Goal: Task Accomplishment & Management: Manage account settings

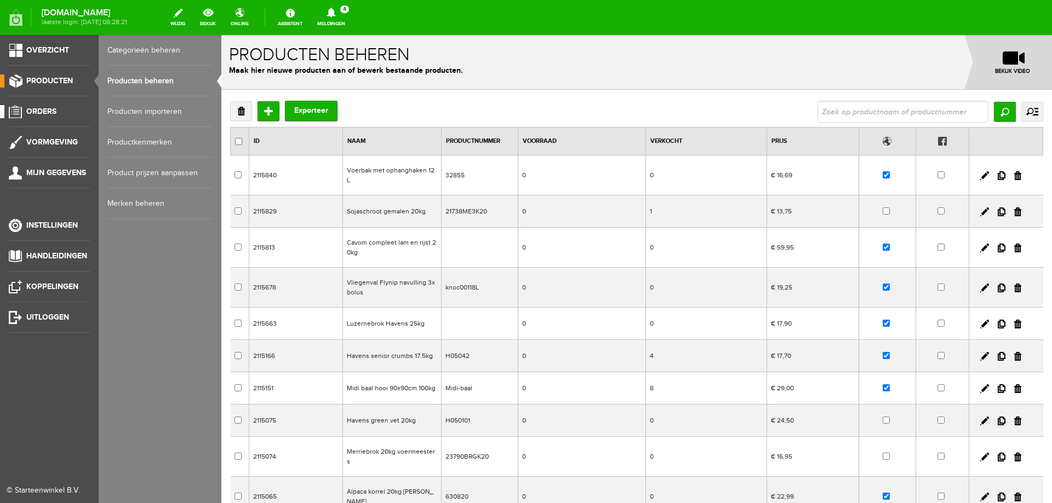
click at [66, 107] on link "Orders" at bounding box center [45, 111] width 90 height 13
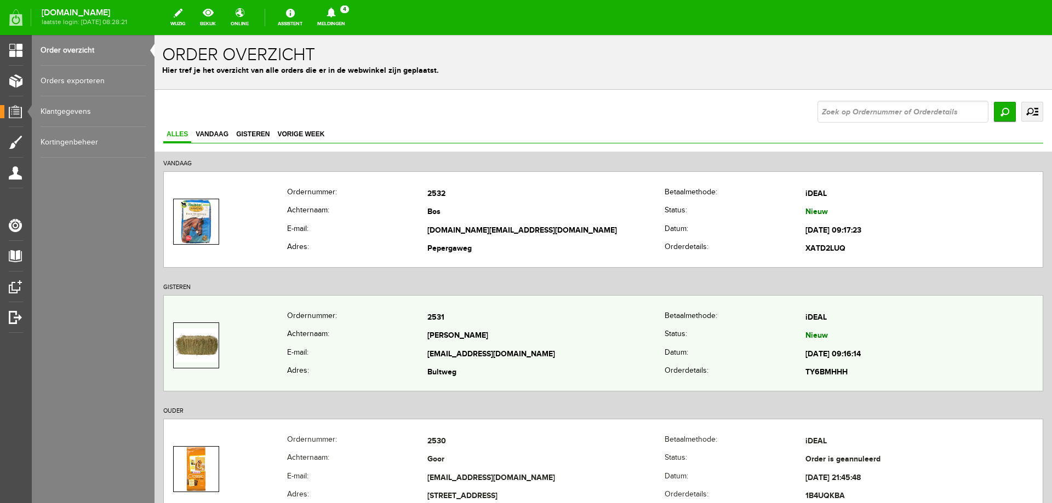
click at [350, 346] on th "E-mail:" at bounding box center [357, 355] width 141 height 19
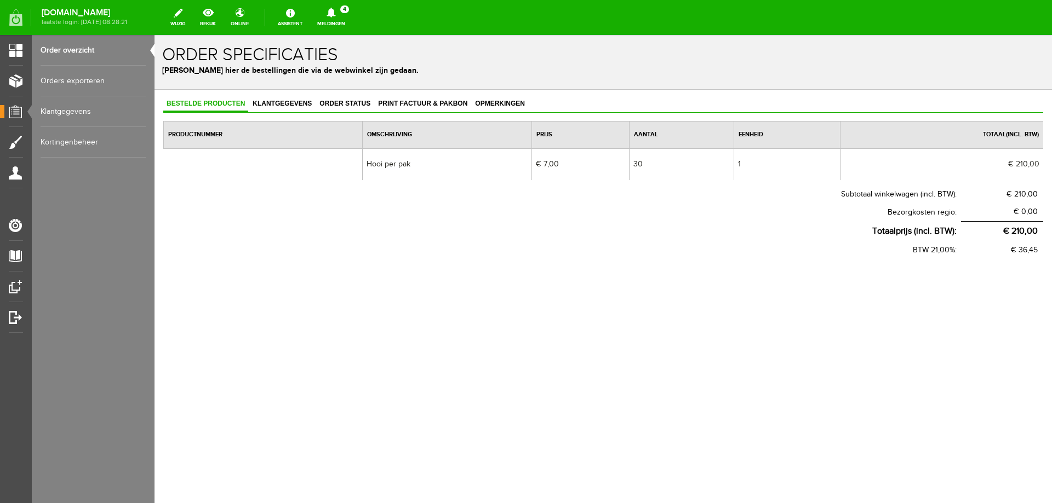
click at [352, 21] on link "Meldingen 4 Nieuwe orders Er is een nieuwe order( #2532 ) geplaatst door [PERSO…" at bounding box center [331, 17] width 41 height 24
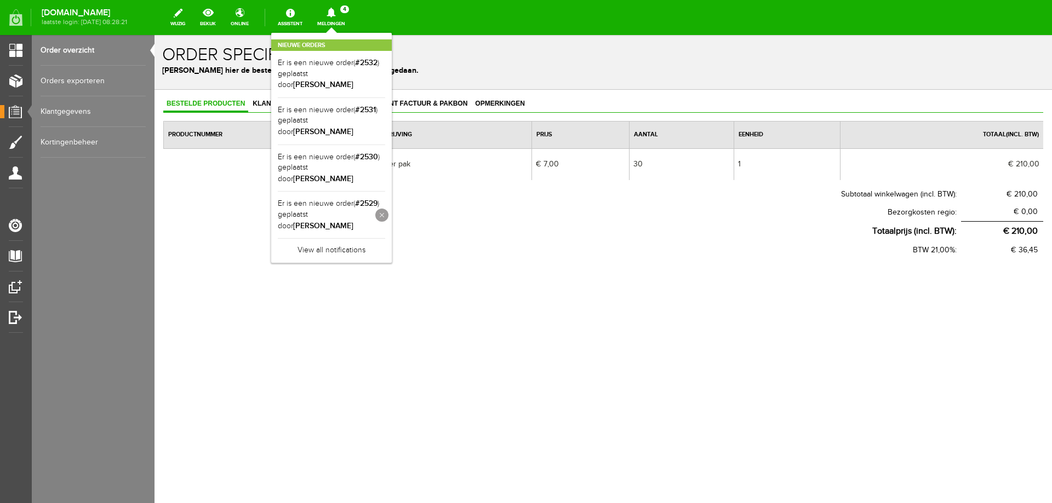
click at [388, 209] on link at bounding box center [381, 215] width 13 height 13
click at [388, 162] on link at bounding box center [381, 168] width 13 height 13
click at [467, 16] on div "[DOMAIN_NAME] laatste login: [DATE] 08:28:21 wijzig bekijk online Assistent Mel…" at bounding box center [526, 15] width 1052 height 30
click at [329, 349] on body "x Order specificaties Beheer hier de bestellingen die via de webwinkel zijn ged…" at bounding box center [602, 269] width 897 height 468
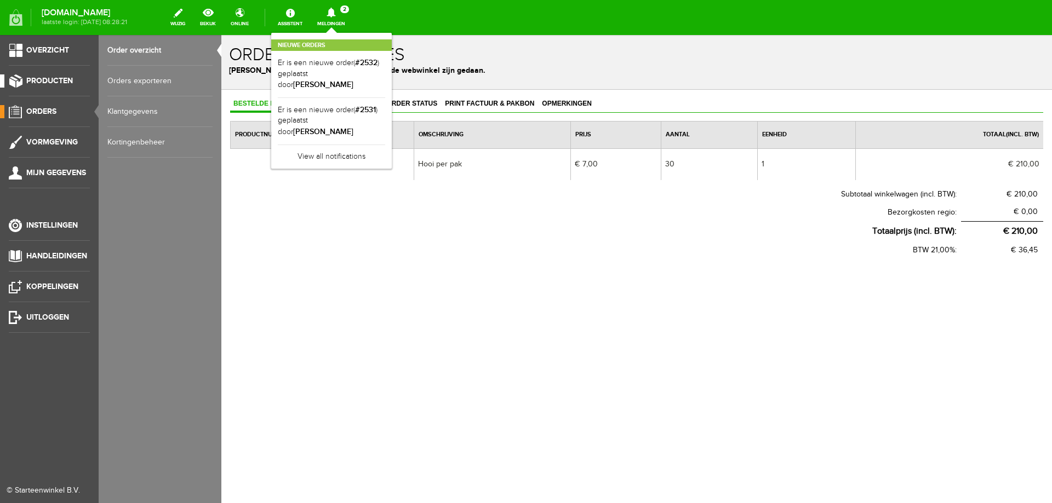
click at [64, 79] on span "Producten" at bounding box center [49, 80] width 47 height 9
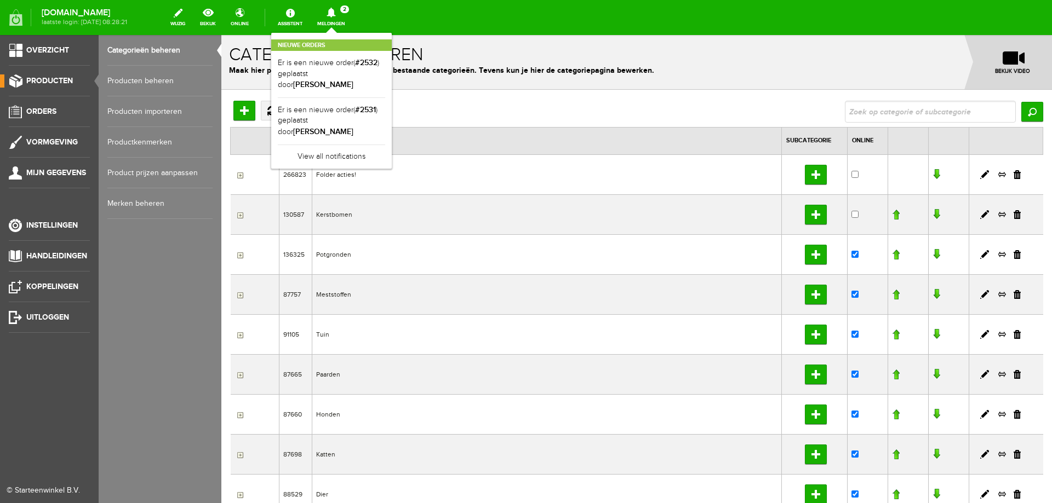
click at [122, 82] on link "Producten beheren" at bounding box center [159, 81] width 105 height 31
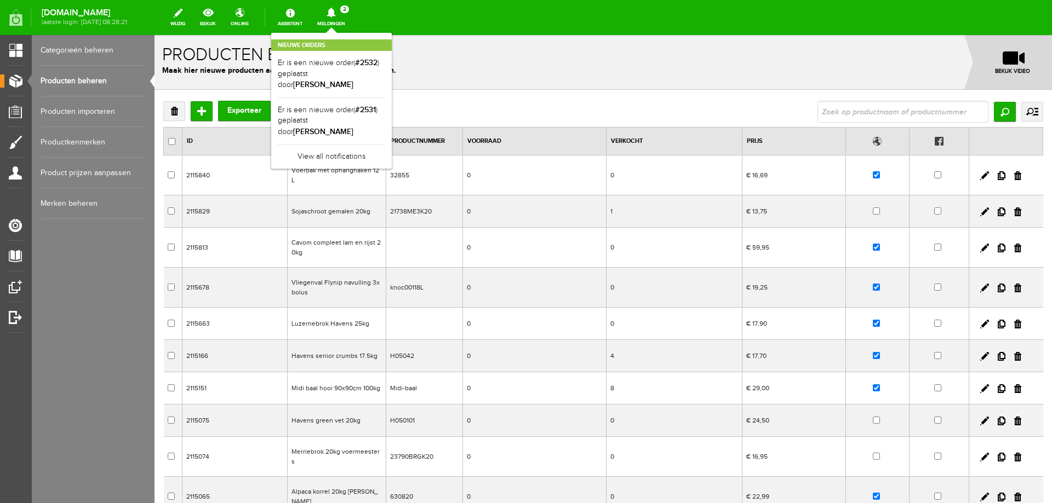
click at [860, 113] on input "text" at bounding box center [902, 112] width 171 height 22
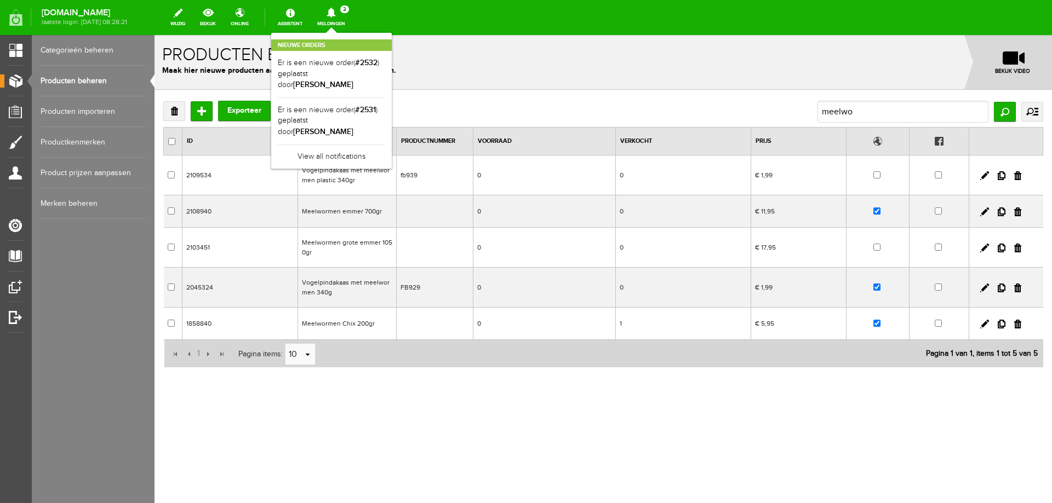
click at [405, 474] on body "x Producten beheren Maak hier nieuwe producten aan of bewerk bestaande producte…" at bounding box center [602, 269] width 897 height 468
click at [345, 214] on td "Meelwormen emmer 700gr" at bounding box center [346, 212] width 99 height 32
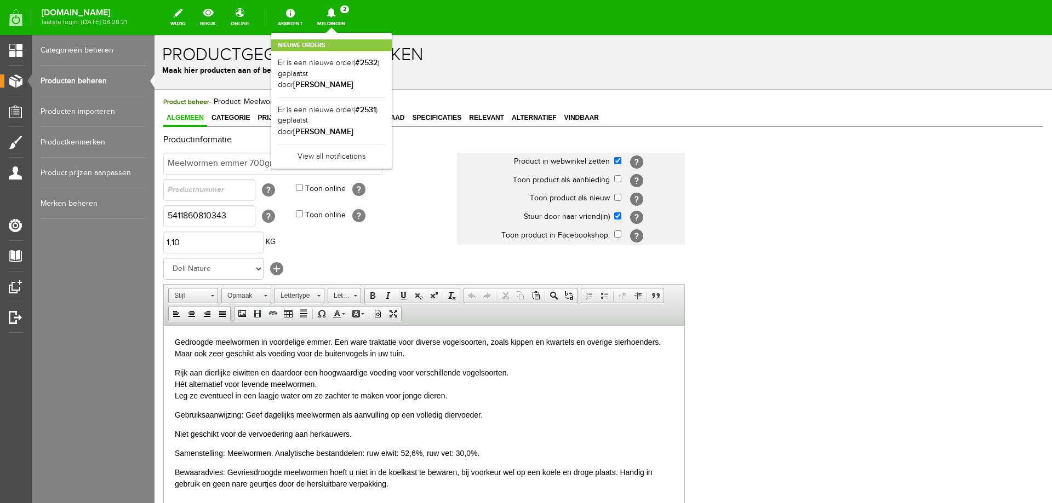
click at [455, 64] on h1 "Productgegevens bewerken" at bounding box center [603, 54] width 882 height 19
click at [345, 13] on icon at bounding box center [331, 13] width 28 height 10
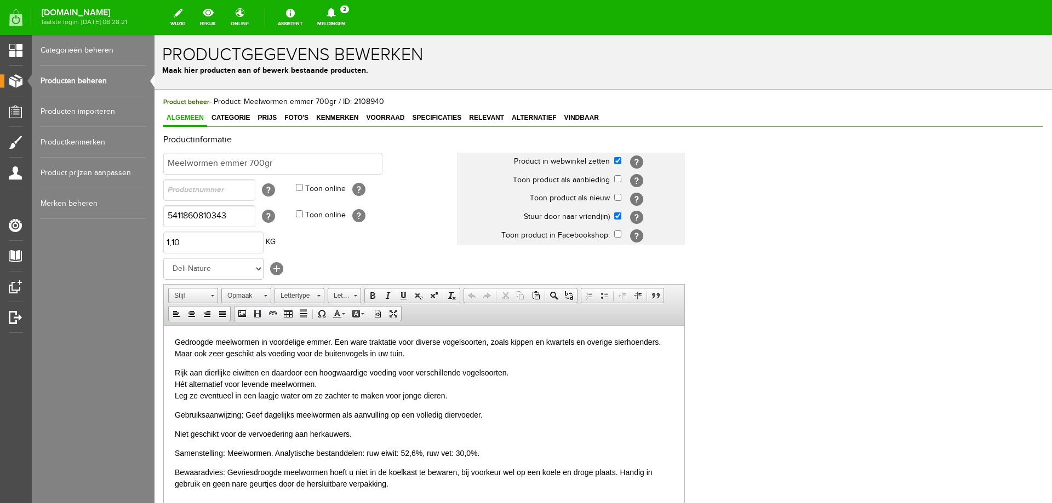
click at [90, 81] on link "Producten beheren" at bounding box center [93, 81] width 105 height 31
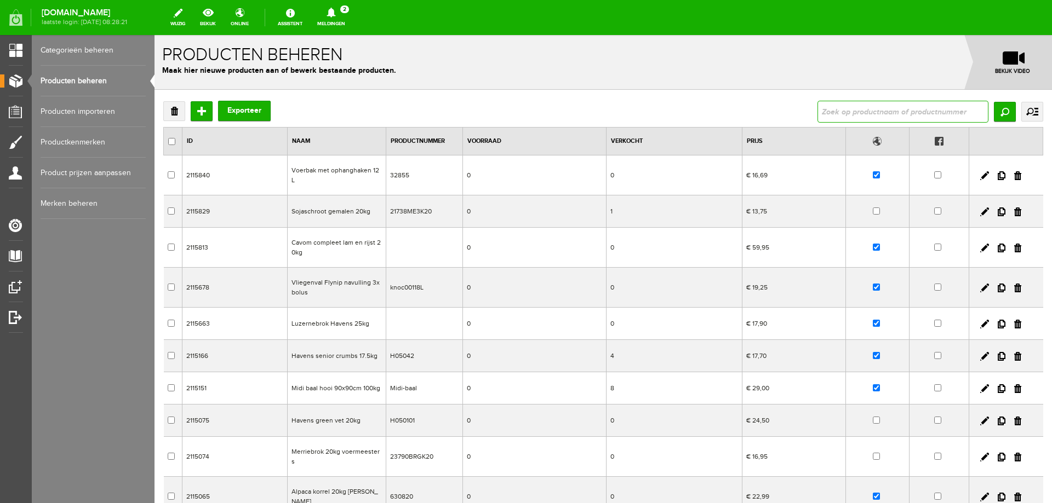
click at [875, 117] on input "text" at bounding box center [902, 112] width 171 height 22
type input "meelworm"
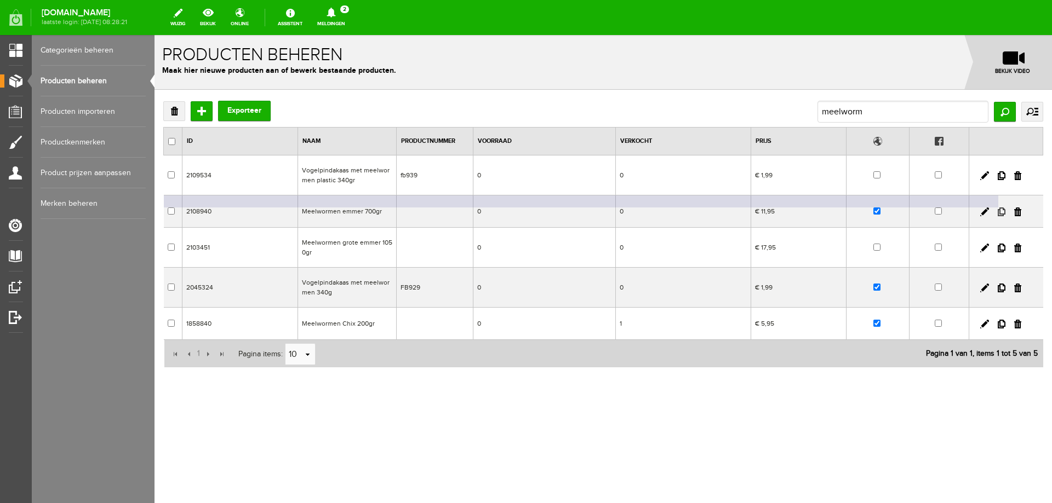
click at [1001, 210] on link at bounding box center [1002, 212] width 8 height 9
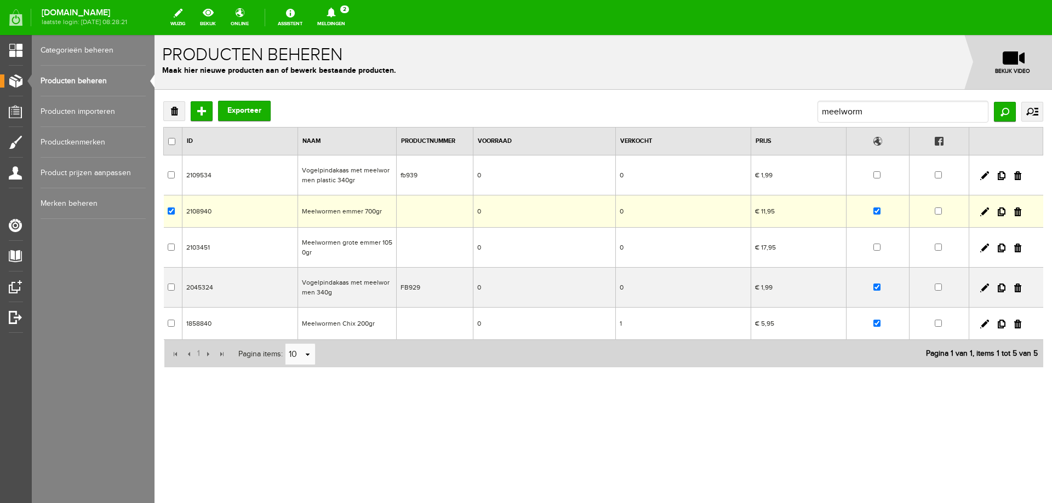
checkbox input "true"
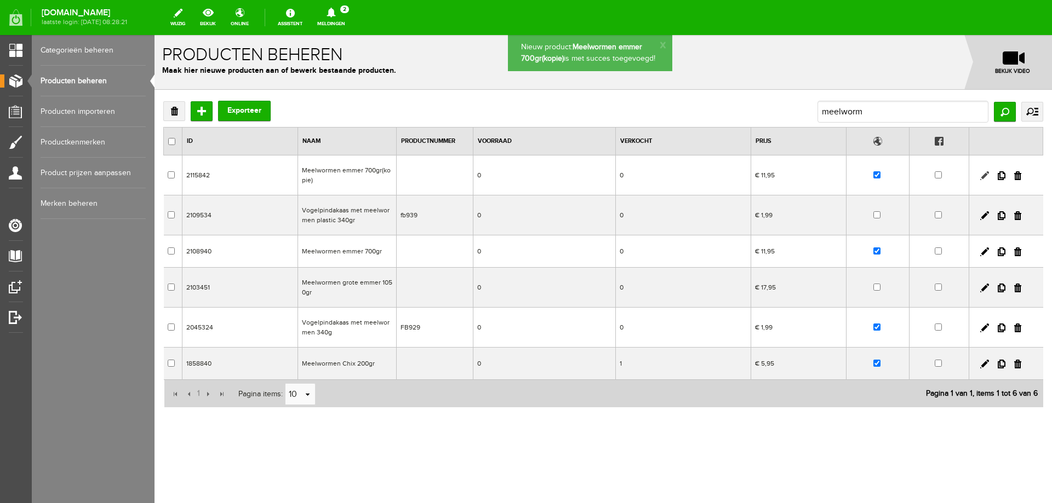
click at [984, 176] on link at bounding box center [984, 175] width 9 height 9
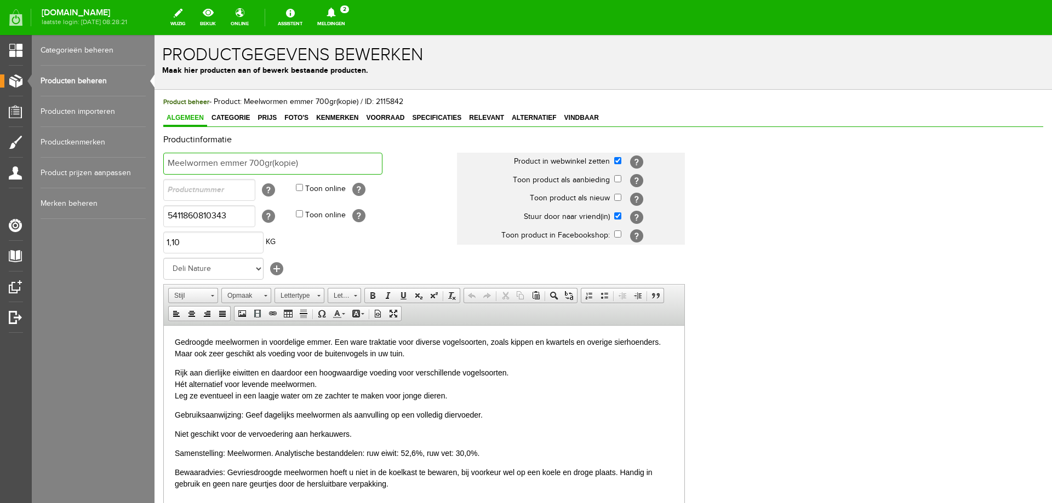
click at [310, 166] on input "Meelwormen emmer 700gr(kopie)" at bounding box center [272, 164] width 219 height 22
type input "Meelwormen emmer 700gr"
click at [245, 215] on input "5411860810343" at bounding box center [209, 216] width 92 height 22
click at [257, 270] on select "Geen merk Agrifirm Agruniek AKO Bayer Barenbrug Beaphar Beyers Bison Bleko BSI …" at bounding box center [213, 269] width 100 height 22
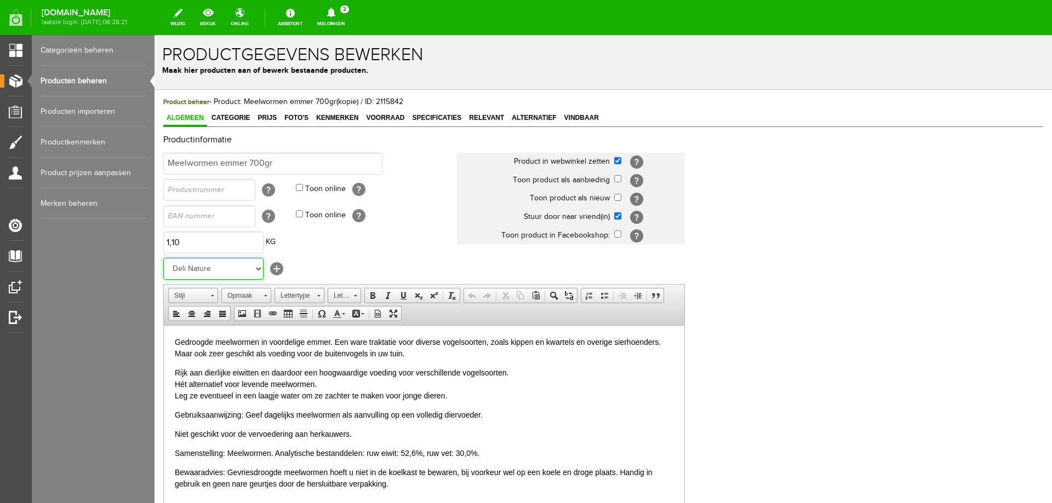
select select "143515"
click at [163, 258] on select "Geen merk Agrifirm Agruniek AKO Bayer Barenbrug Beaphar Beyers Bison Bleko BSI …" at bounding box center [213, 269] width 100 height 22
click at [232, 217] on input "text" at bounding box center [209, 216] width 92 height 22
paste input "5410340641439"
type input "5410340641439"
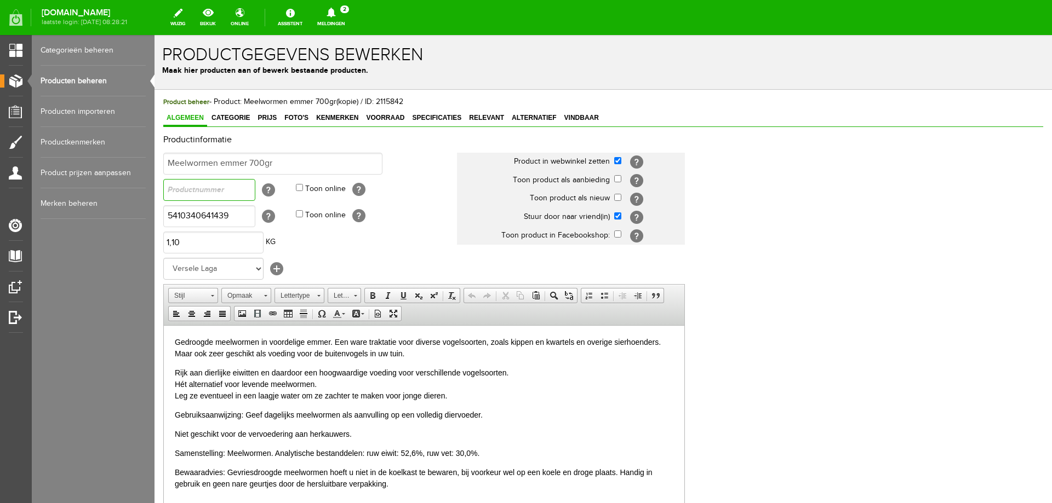
click at [243, 192] on input "text" at bounding box center [209, 190] width 92 height 22
paste input "464143"
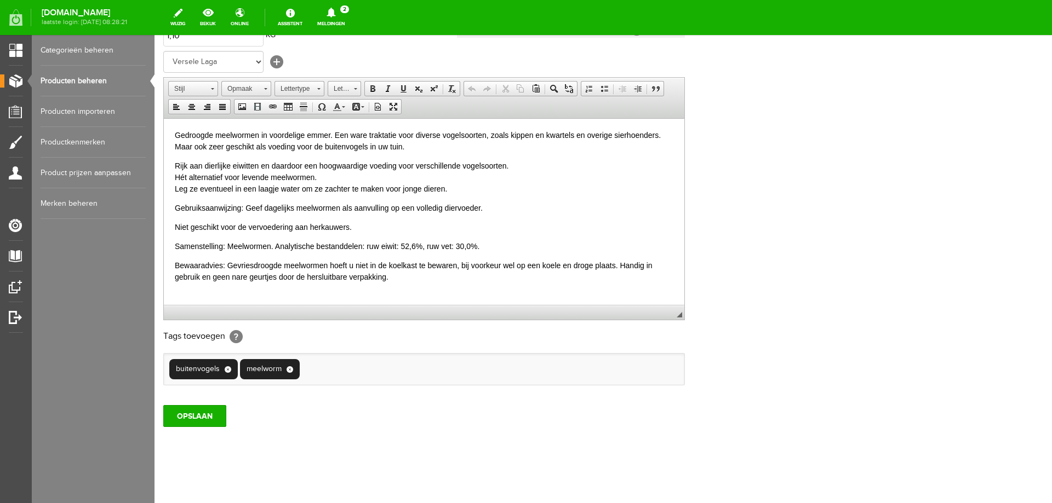
scroll to position [212, 0]
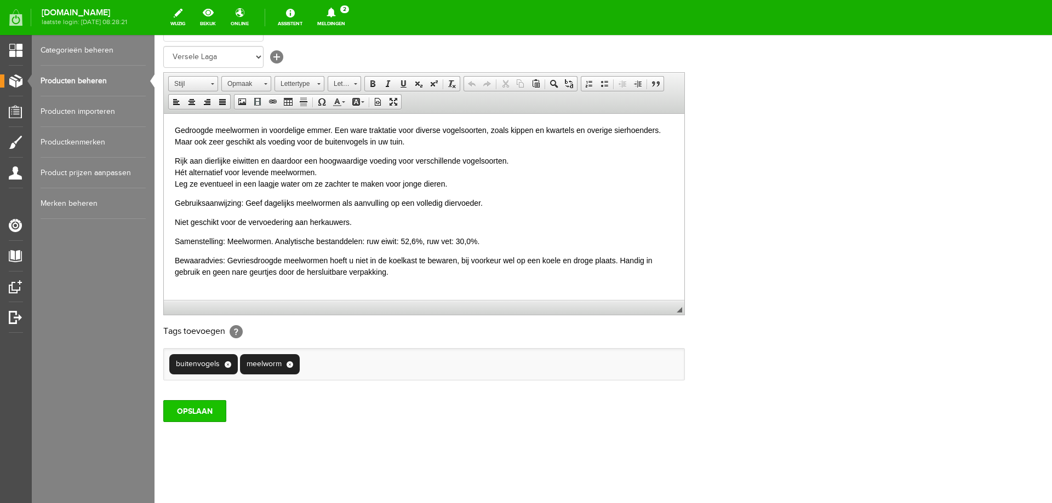
type input "464143"
click at [215, 410] on input "OPSLAAN" at bounding box center [194, 411] width 63 height 22
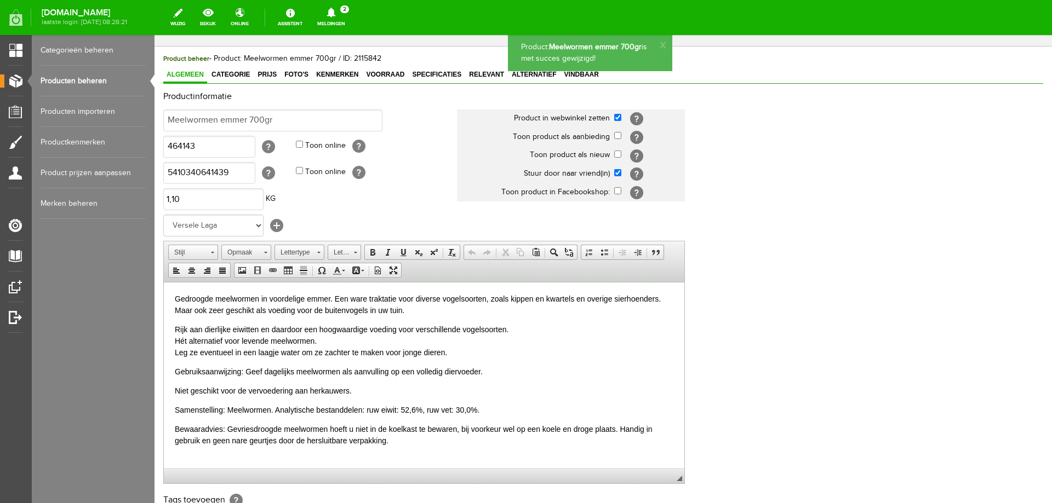
scroll to position [0, 0]
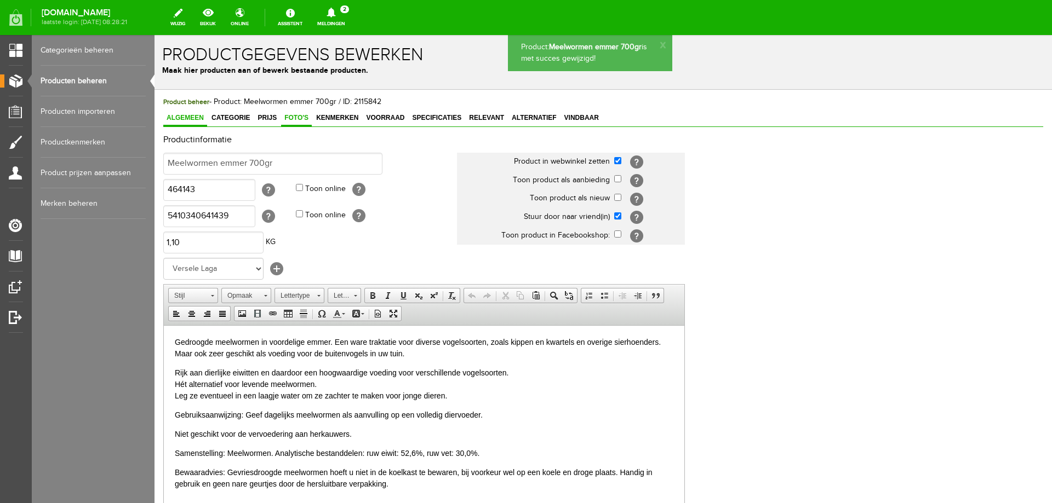
click at [297, 119] on span "Foto's" at bounding box center [296, 118] width 31 height 8
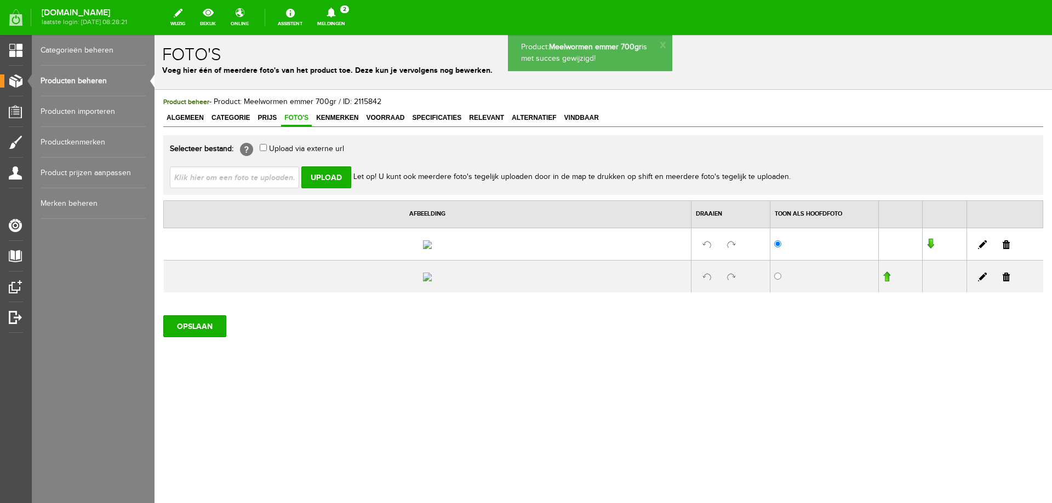
click at [256, 178] on input "file" at bounding box center [239, 177] width 138 height 21
type input "C:\fakepath\Meelwormen emmer.jpg"
type input "Meelwormen emmer.jpg; Meelwormen gedroogd.jpg; Meelwormen in emmer 700gram.jpg"
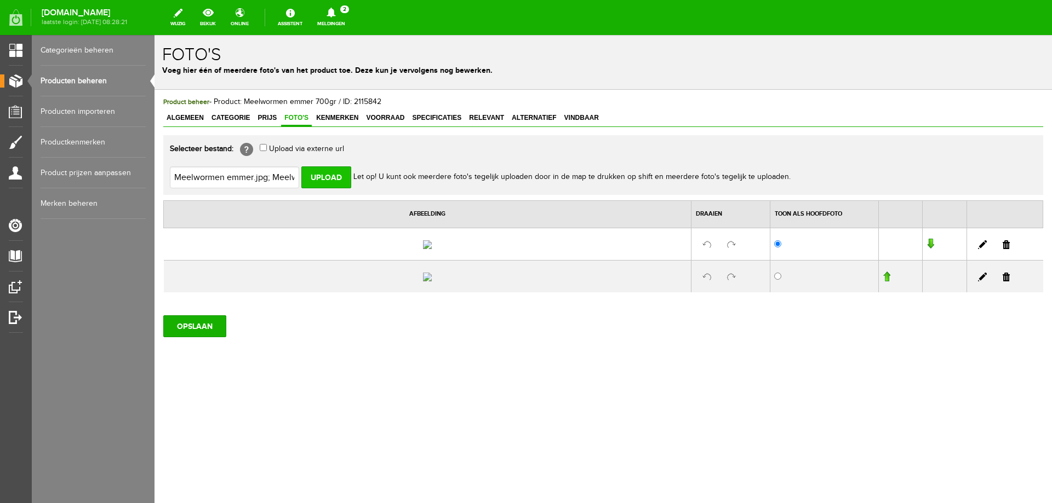
click at [329, 180] on input "Upload" at bounding box center [326, 178] width 50 height 22
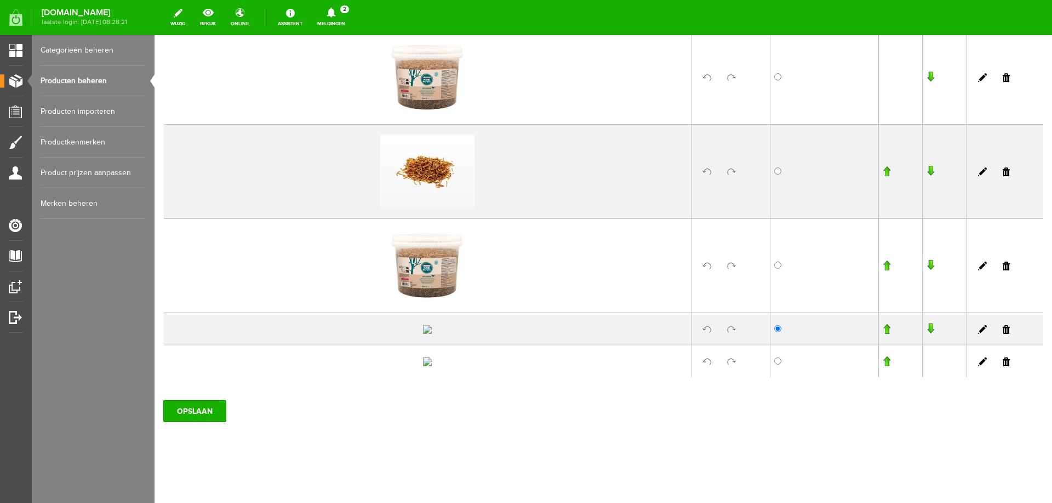
scroll to position [219, 0]
click at [1002, 334] on link at bounding box center [1005, 329] width 7 height 9
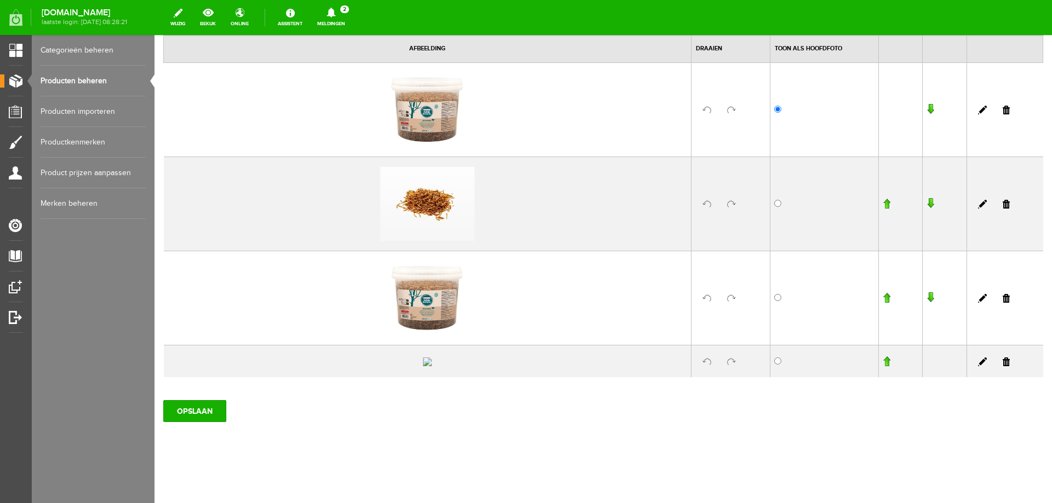
click at [1002, 358] on link at bounding box center [1005, 362] width 7 height 9
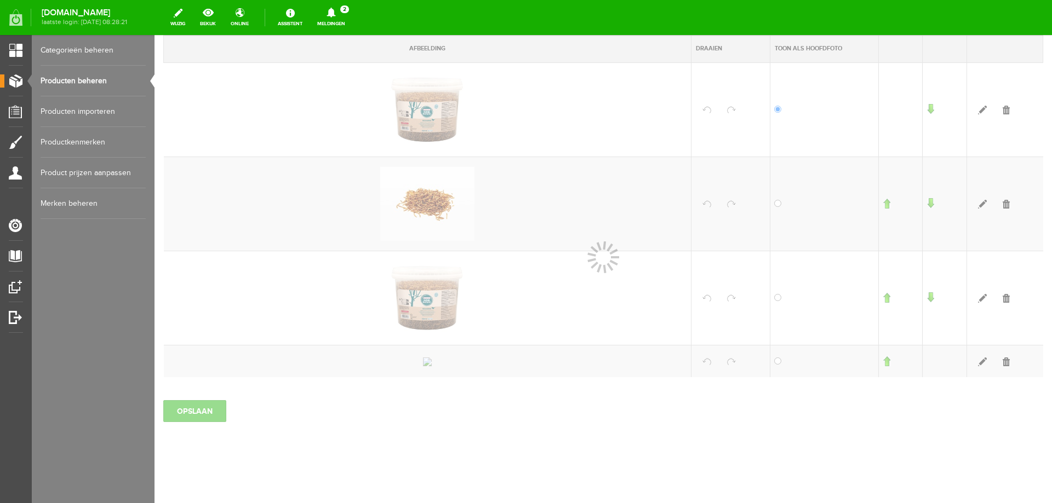
scroll to position [133, 0]
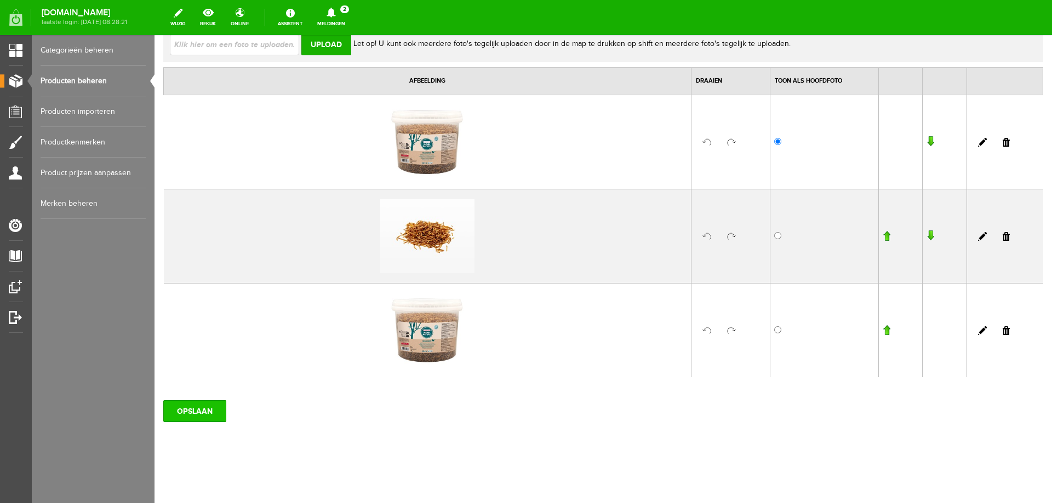
click at [192, 414] on input "OPSLAAN" at bounding box center [194, 411] width 63 height 22
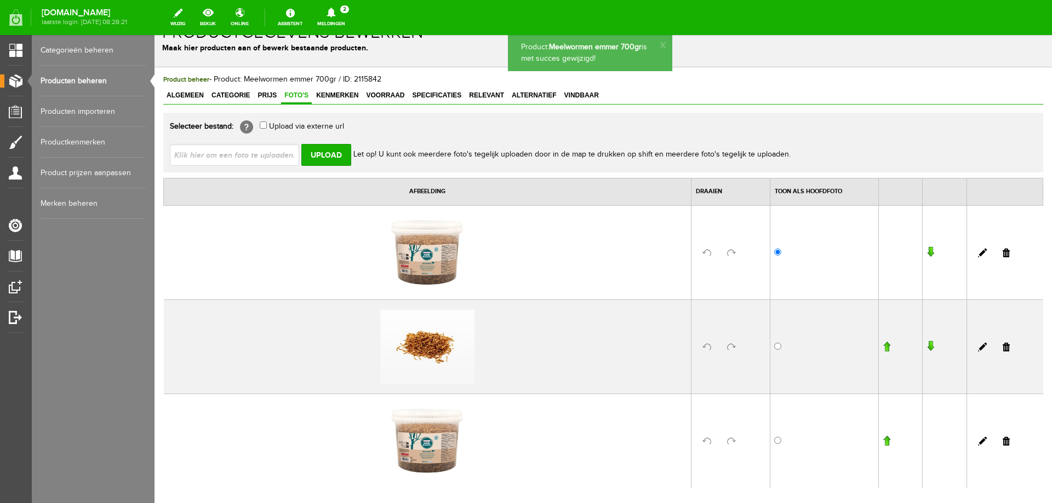
scroll to position [0, 0]
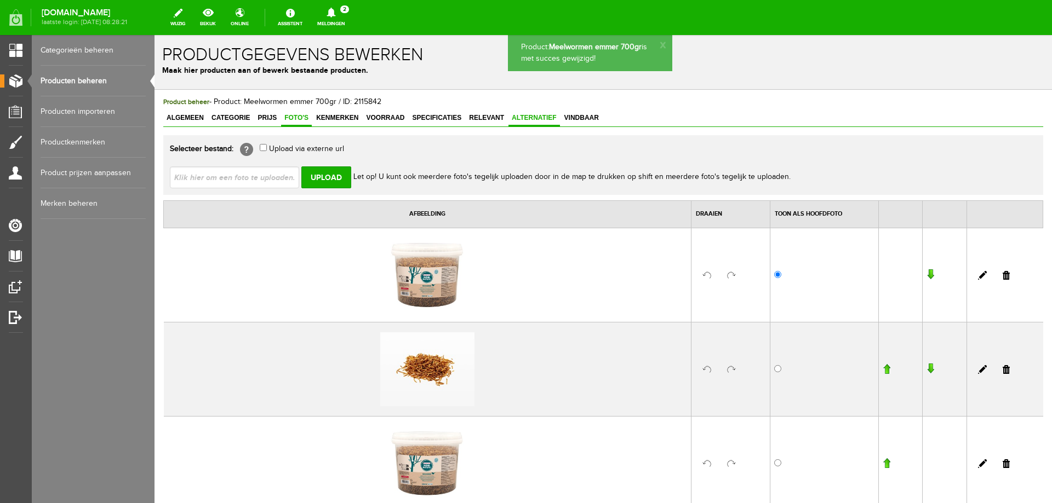
click at [517, 117] on span "Alternatief" at bounding box center [533, 118] width 51 height 8
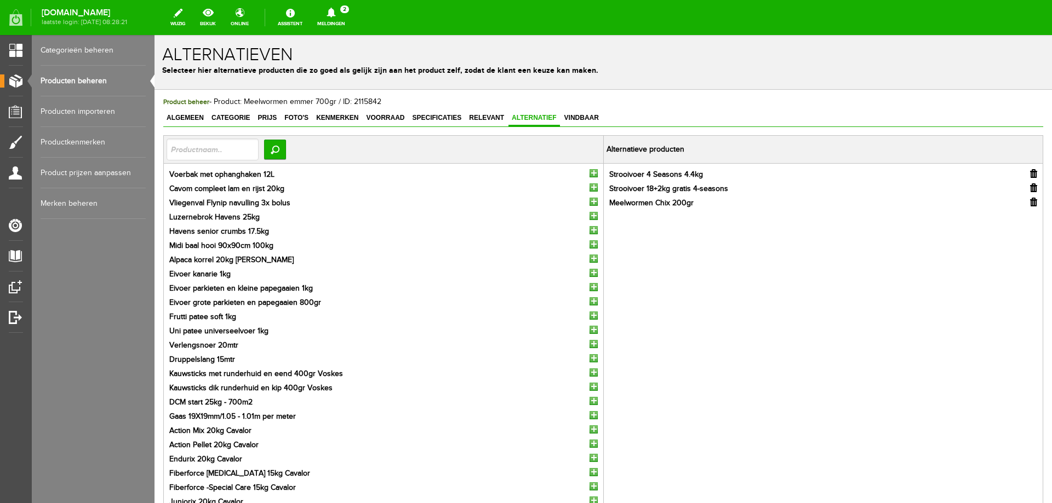
click at [1030, 203] on input "button" at bounding box center [1033, 202] width 7 height 9
click at [580, 118] on span "Vindbaar" at bounding box center [581, 118] width 41 height 8
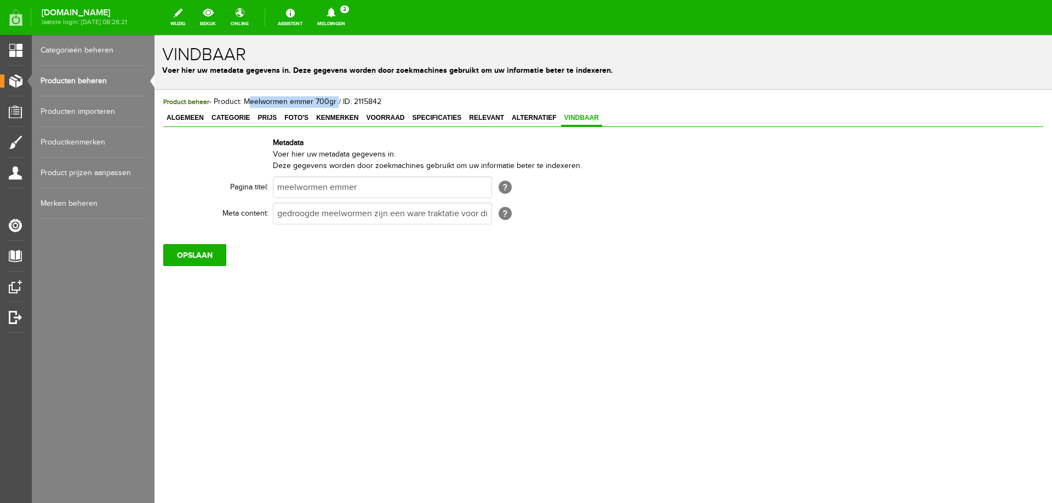
drag, startPoint x: 245, startPoint y: 102, endPoint x: 336, endPoint y: 105, distance: 91.0
click at [336, 105] on span "Product beheer - Product: Meelwormen emmer 700gr / ID: 2115842" at bounding box center [272, 102] width 218 height 9
copy span "Meelwormen emmer 700gr"
click at [364, 188] on input "meelwormen emmer" at bounding box center [382, 187] width 219 height 22
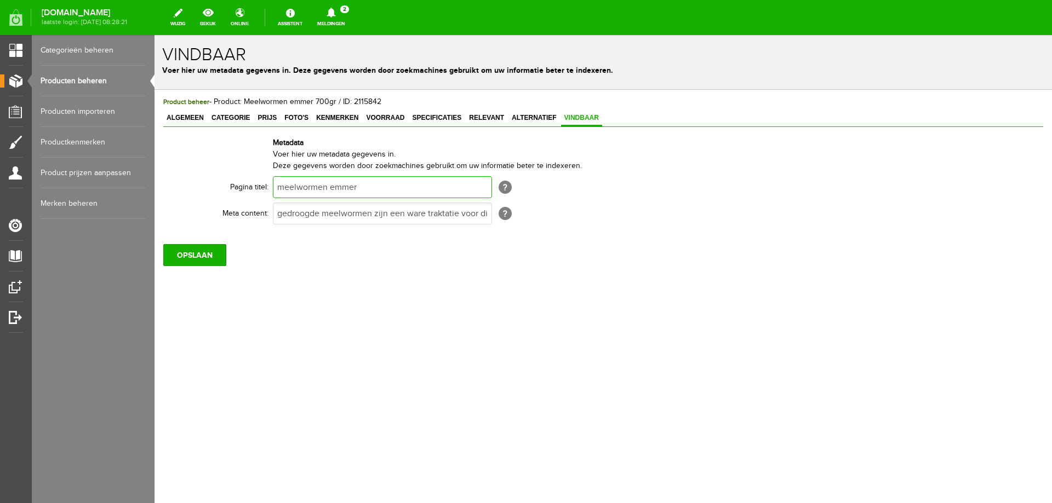
click at [364, 188] on input "meelwormen emmer" at bounding box center [382, 187] width 219 height 22
paste input "Meelwormen emmer 700g"
type input "Meelwormen emmer 700gr"
click at [189, 259] on input "OPSLAAN" at bounding box center [194, 255] width 63 height 22
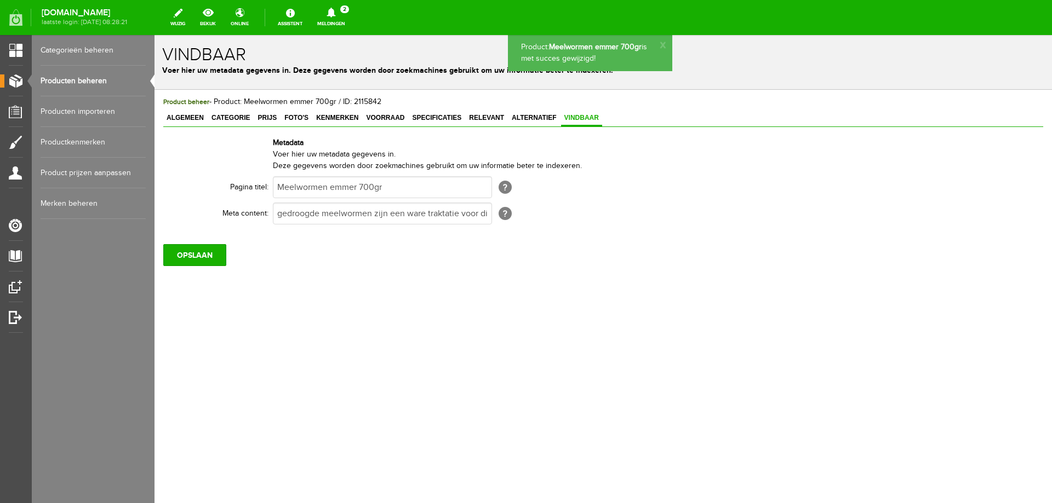
click at [184, 122] on link "Algemeen" at bounding box center [185, 119] width 44 height 16
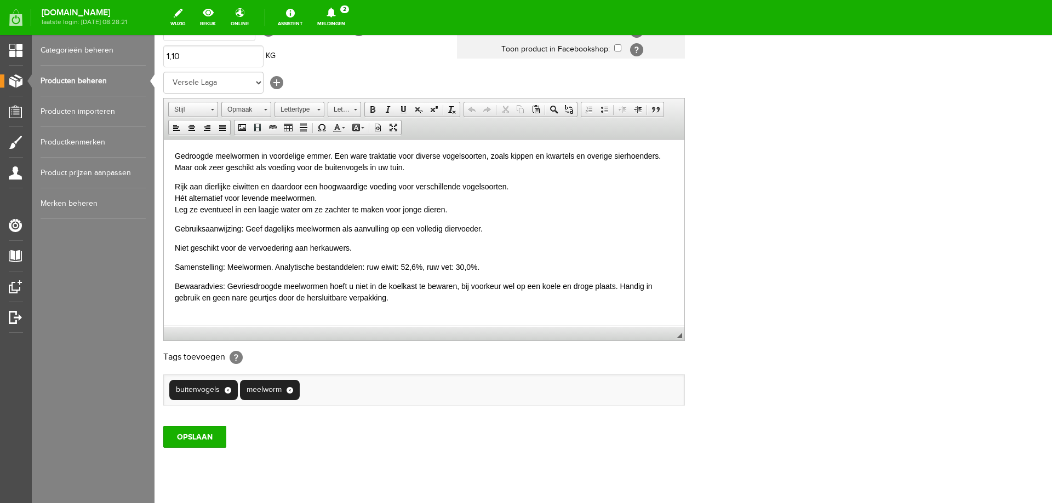
scroll to position [212, 0]
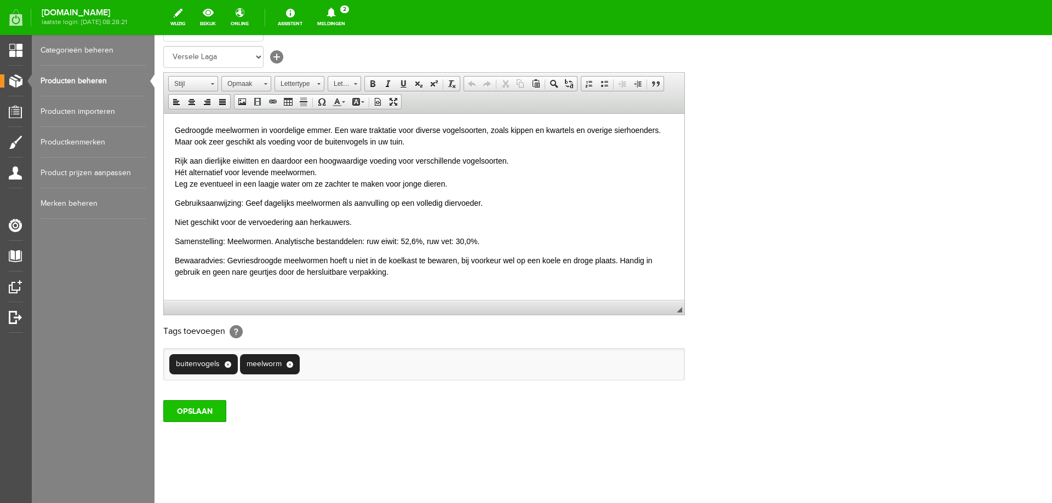
click at [194, 410] on input "OPSLAAN" at bounding box center [194, 411] width 63 height 22
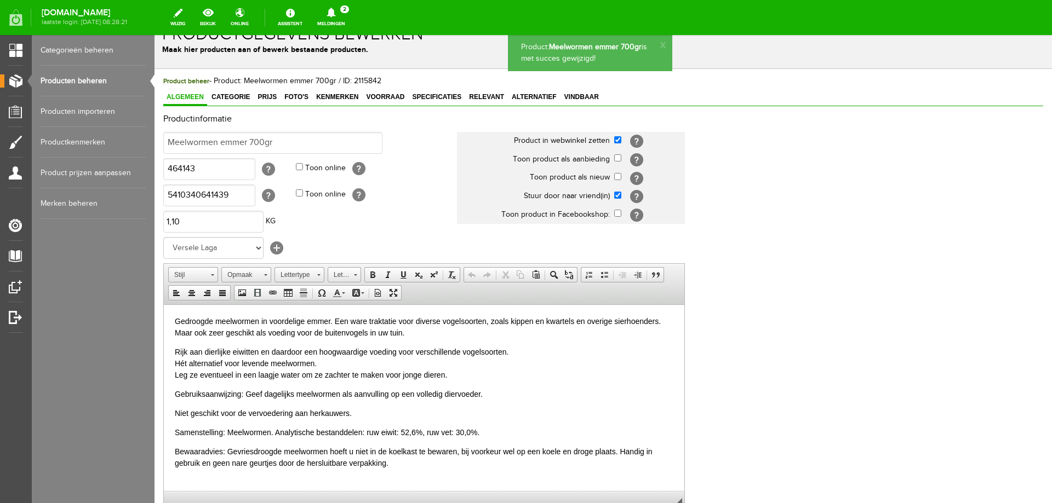
scroll to position [0, 0]
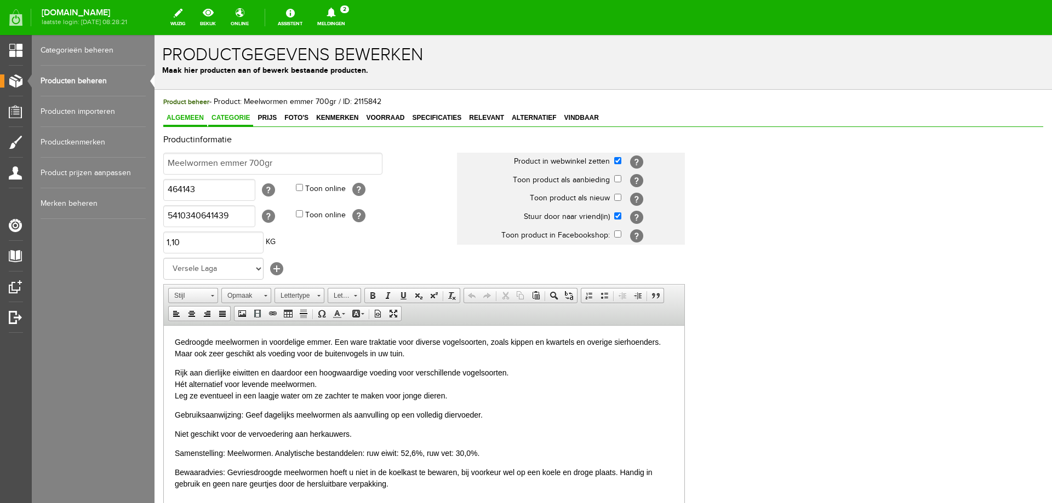
click at [229, 119] on span "Categorie" at bounding box center [230, 118] width 45 height 8
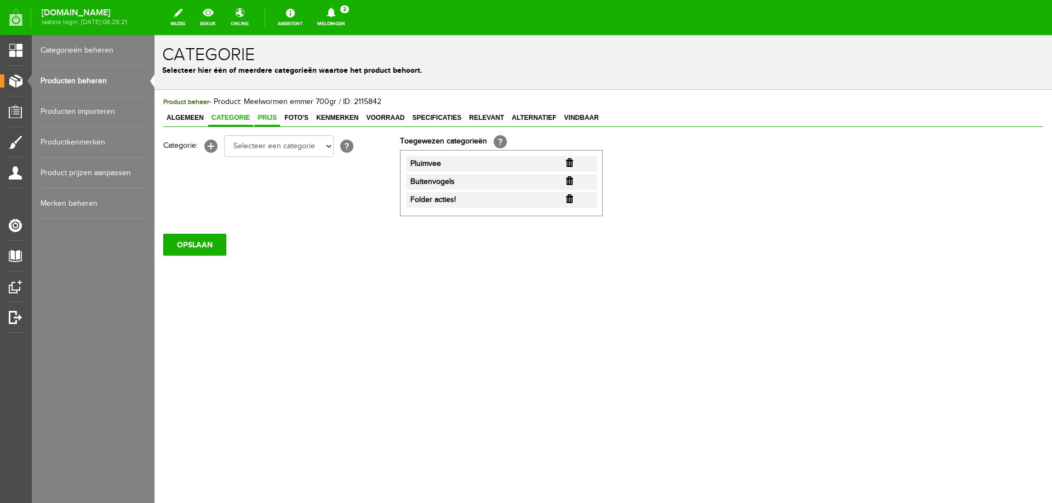
click at [265, 118] on span "Prijs" at bounding box center [267, 118] width 26 height 8
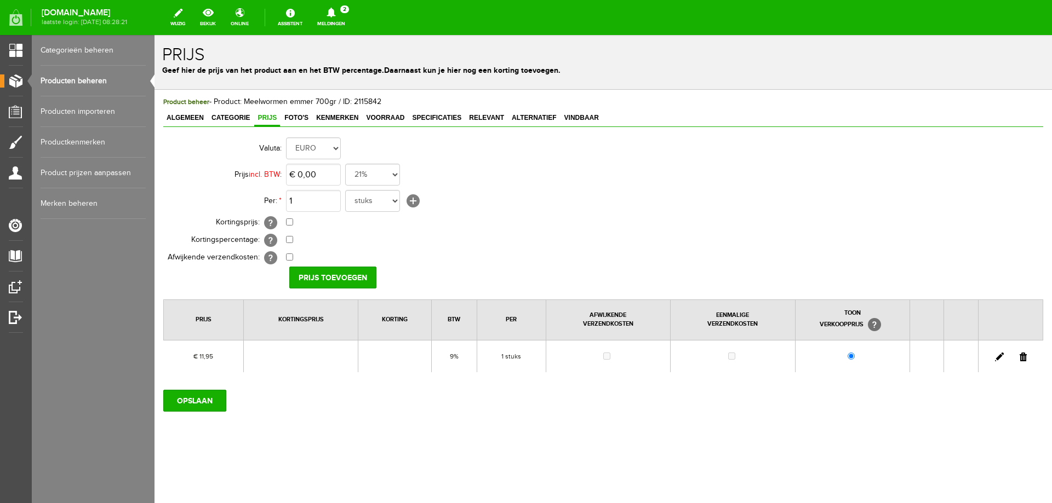
click at [73, 81] on link "Producten beheren" at bounding box center [93, 81] width 105 height 31
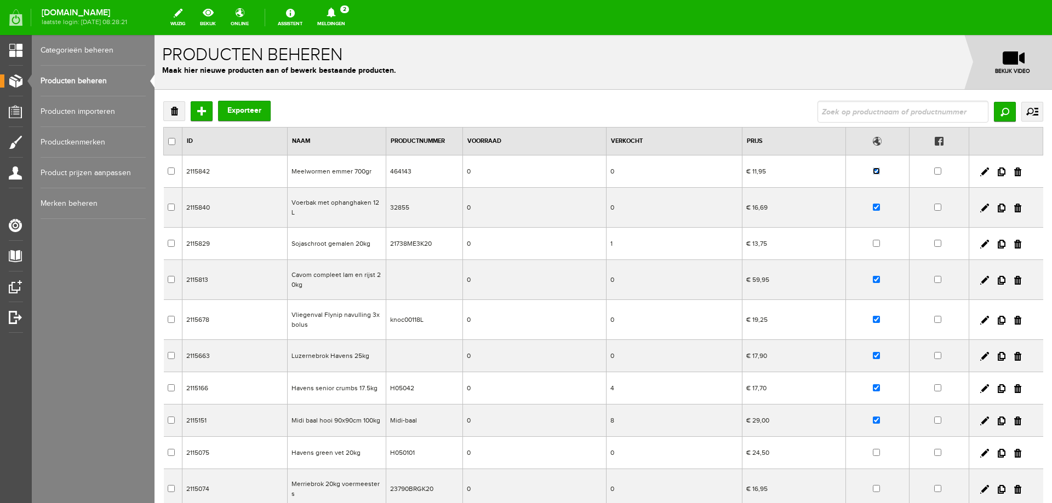
click at [873, 170] on input "checkbox" at bounding box center [876, 171] width 7 height 7
checkbox input "false"
click at [861, 116] on input "text" at bounding box center [902, 112] width 171 height 22
type input "basisbrok"
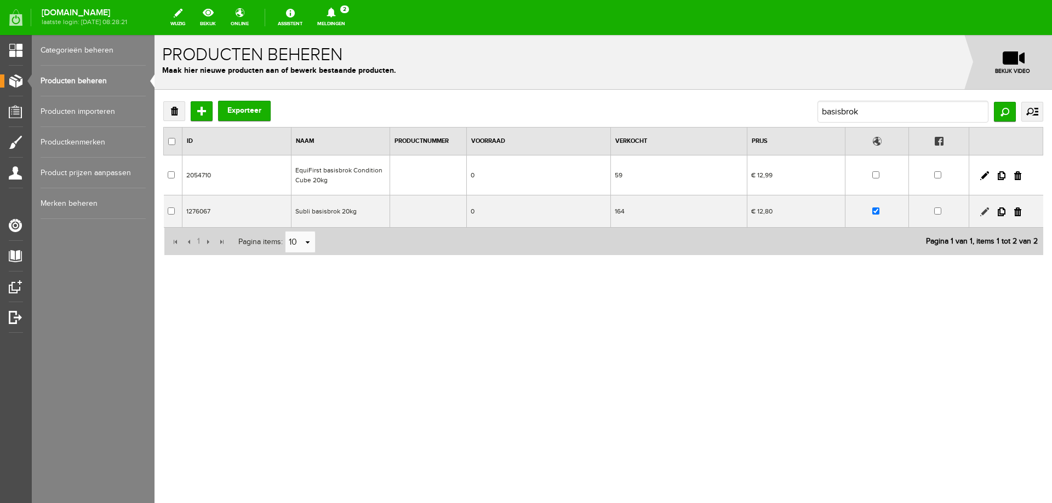
click at [982, 213] on link at bounding box center [984, 212] width 9 height 9
checkbox input "true"
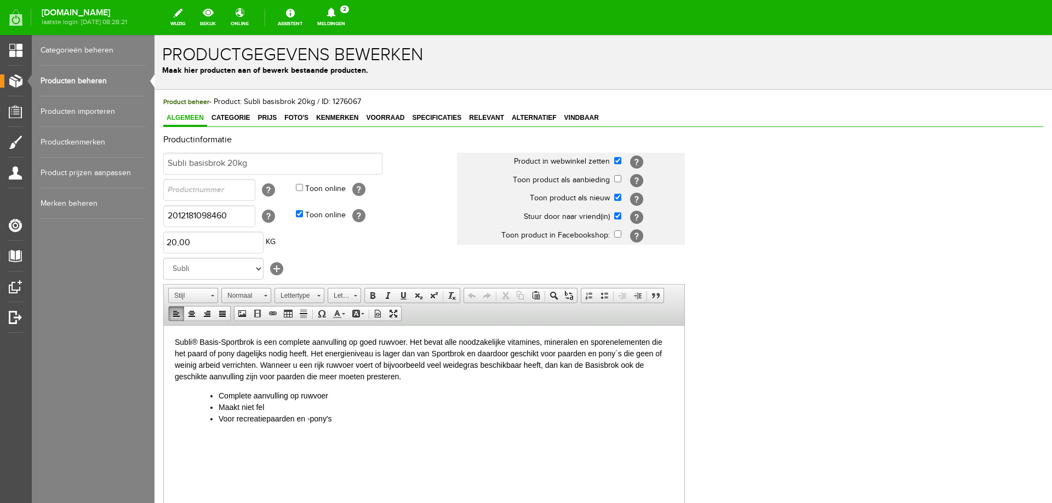
click at [196, 341] on p "Subli® Basis-Sportbrok is een complete aanvulling op goed ruwvoer. Het bevat al…" at bounding box center [424, 359] width 498 height 46
click at [233, 342] on p "Subli Basis-Sportbrok is een complete aanvulling op goed ruwvoer. Het bevat all…" at bounding box center [424, 359] width 498 height 46
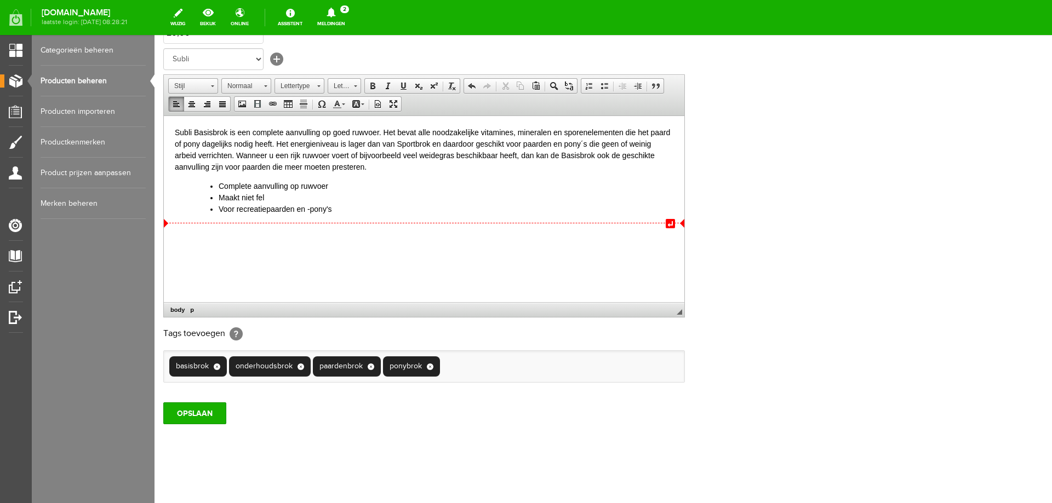
scroll to position [212, 0]
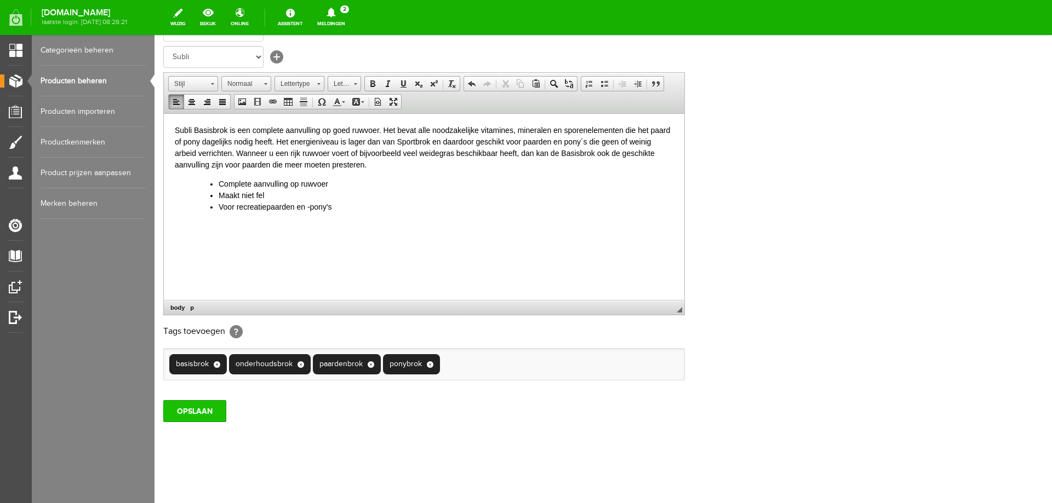
click at [223, 415] on input "OPSLAAN" at bounding box center [194, 411] width 63 height 22
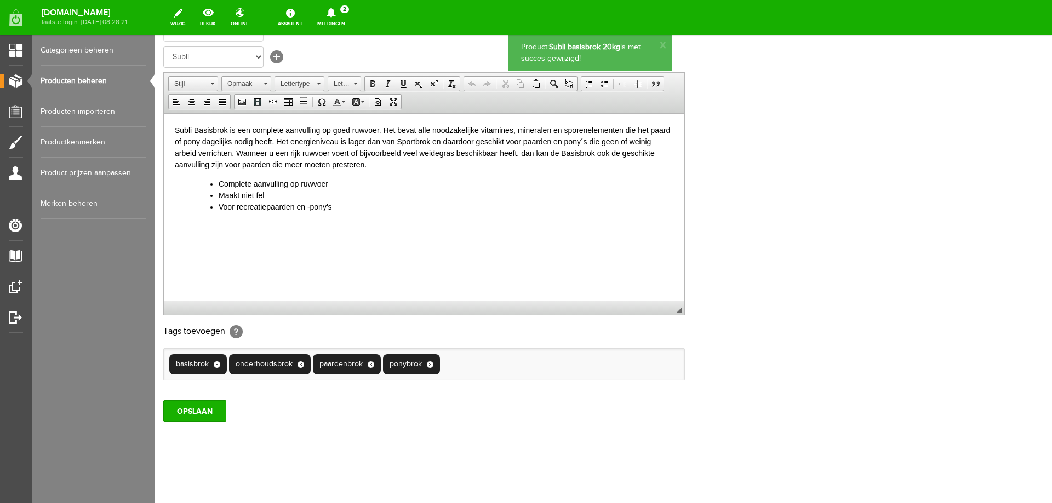
scroll to position [0, 0]
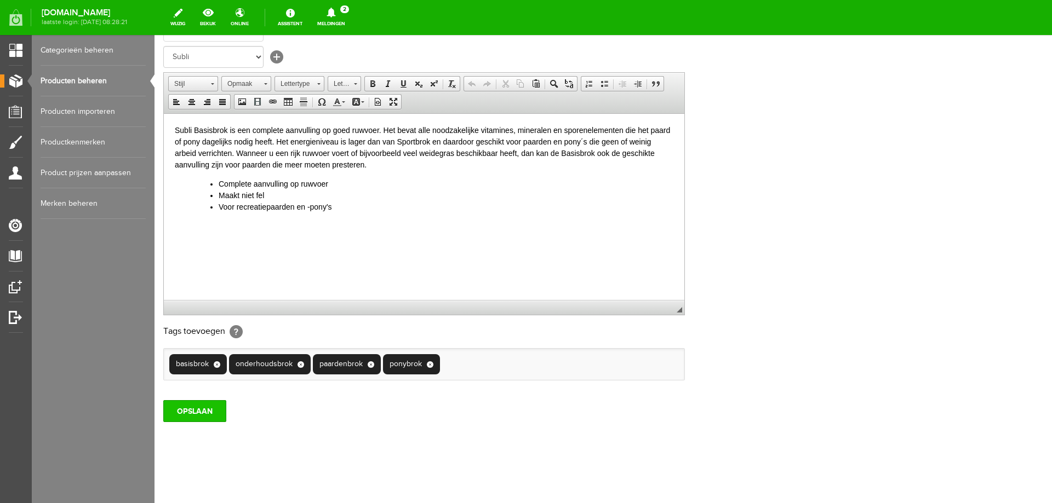
click at [194, 413] on input "OPSLAAN" at bounding box center [194, 411] width 63 height 22
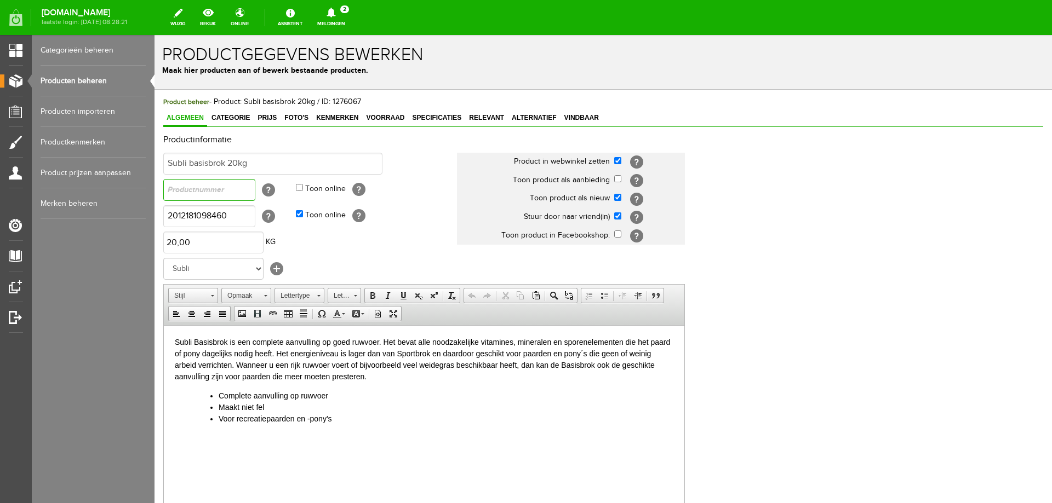
click at [203, 190] on input "text" at bounding box center [209, 190] width 92 height 22
paste input "20810BR5K20"
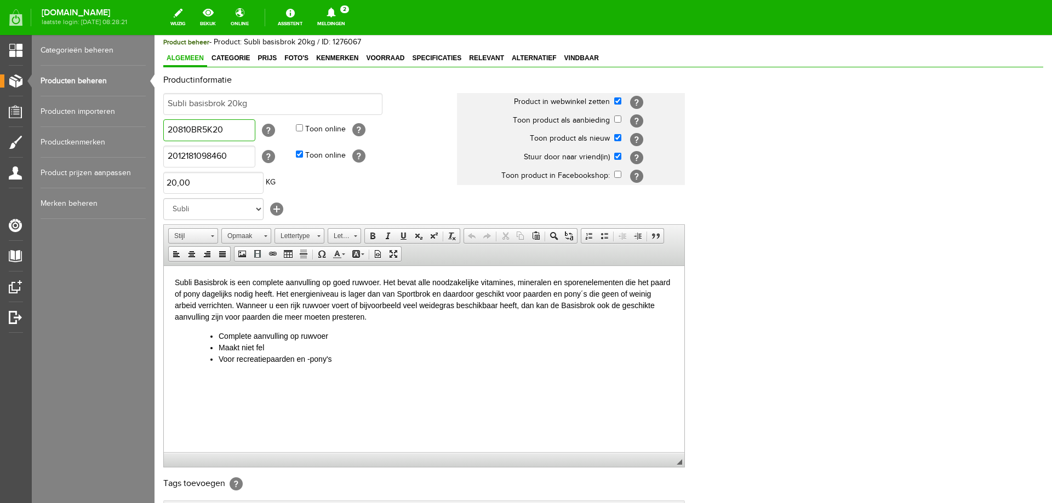
scroll to position [212, 0]
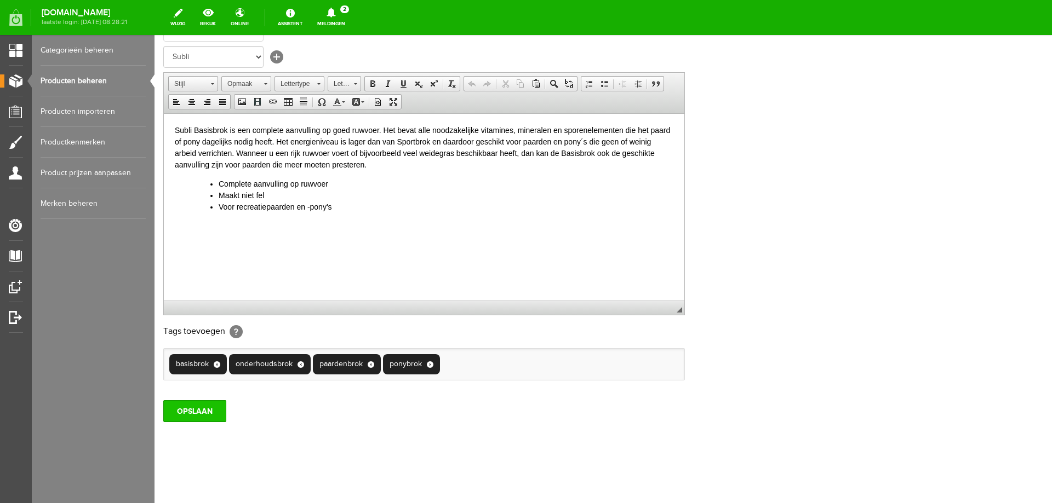
type input "20810BR5K20"
click at [197, 410] on input "OPSLAAN" at bounding box center [194, 411] width 63 height 22
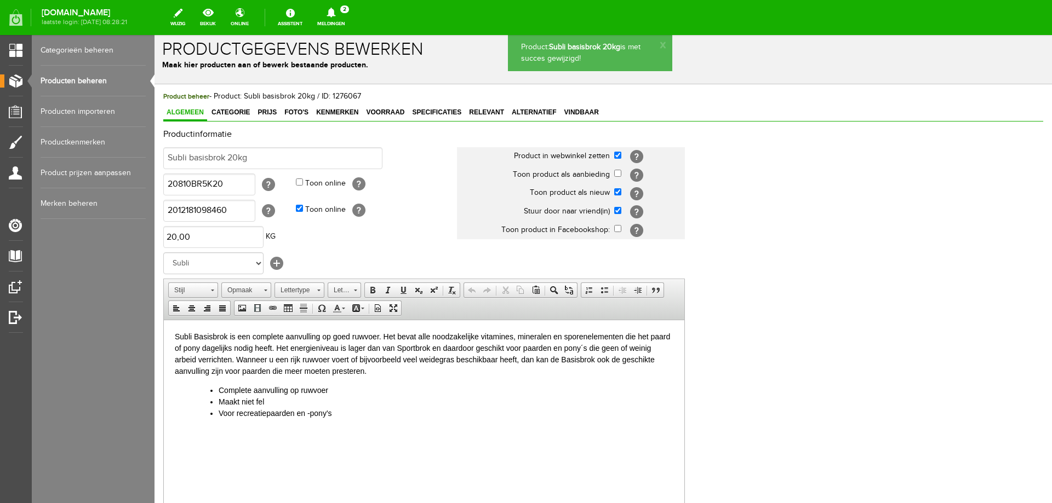
scroll to position [0, 0]
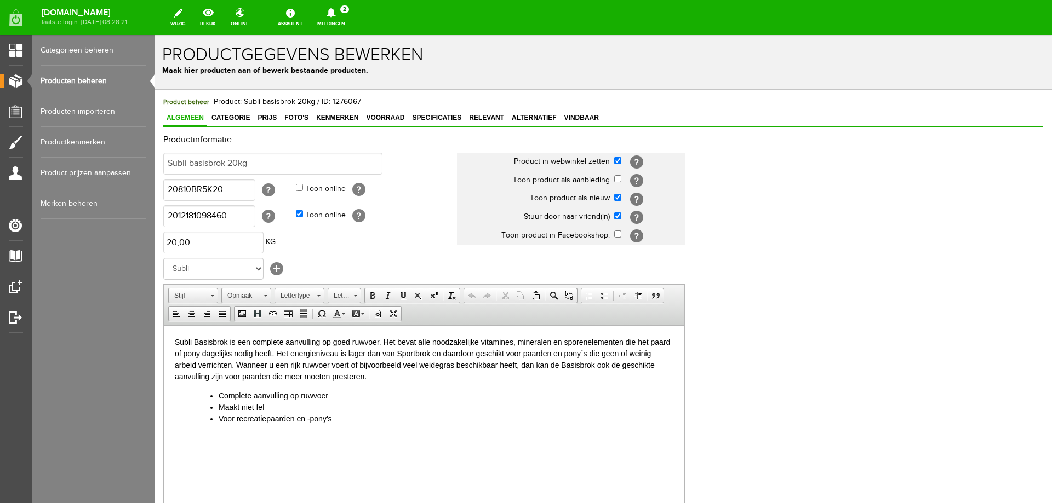
click at [73, 84] on link "Producten beheren" at bounding box center [93, 81] width 105 height 31
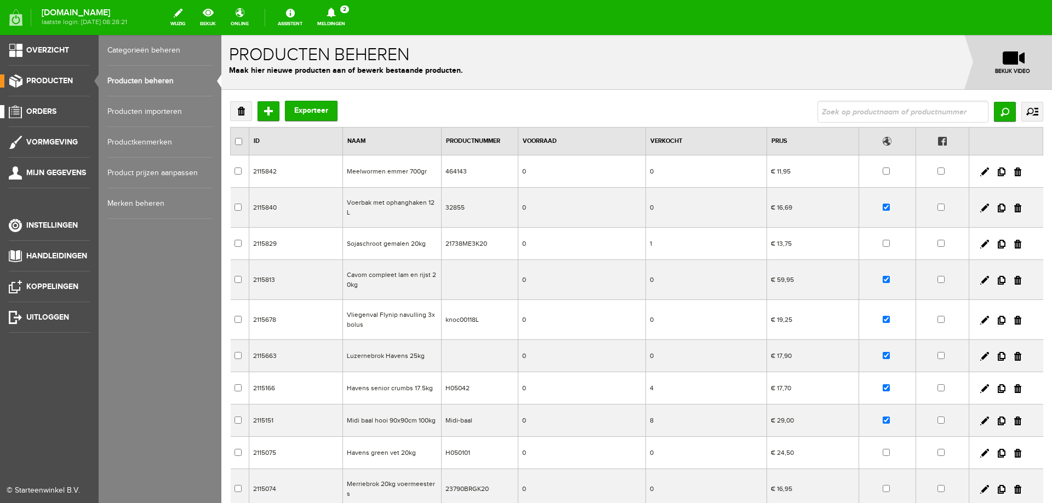
click at [44, 116] on span "Orders" at bounding box center [41, 111] width 30 height 9
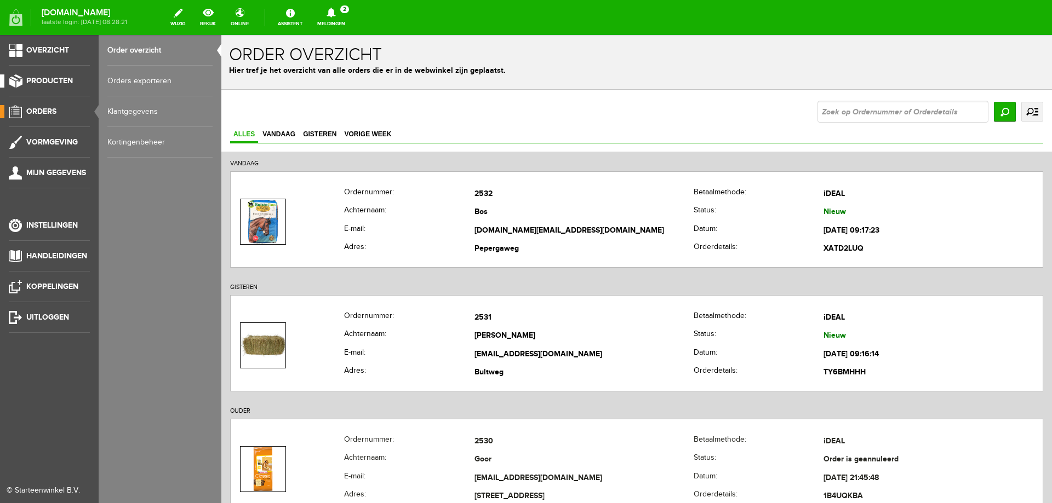
click at [59, 81] on span "Producten" at bounding box center [49, 80] width 47 height 9
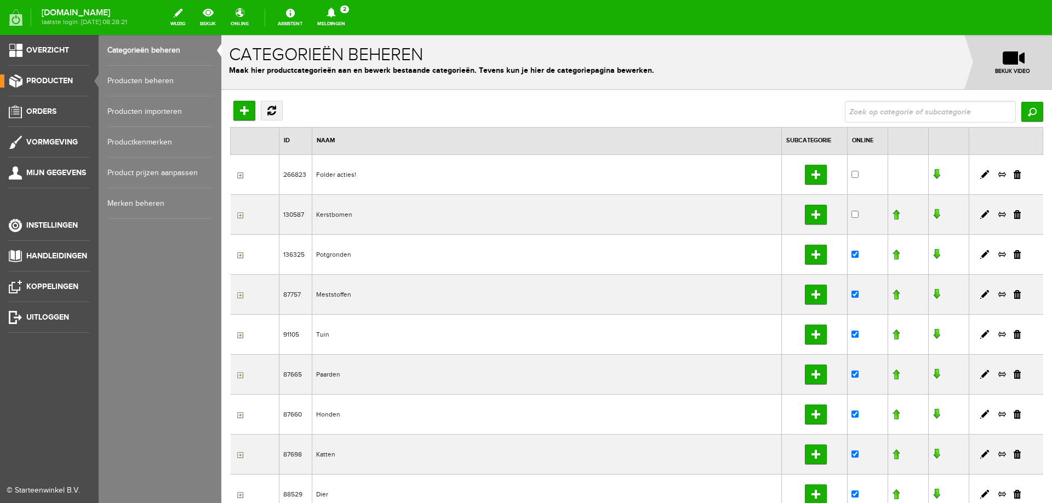
click at [142, 78] on link "Producten beheren" at bounding box center [159, 81] width 105 height 31
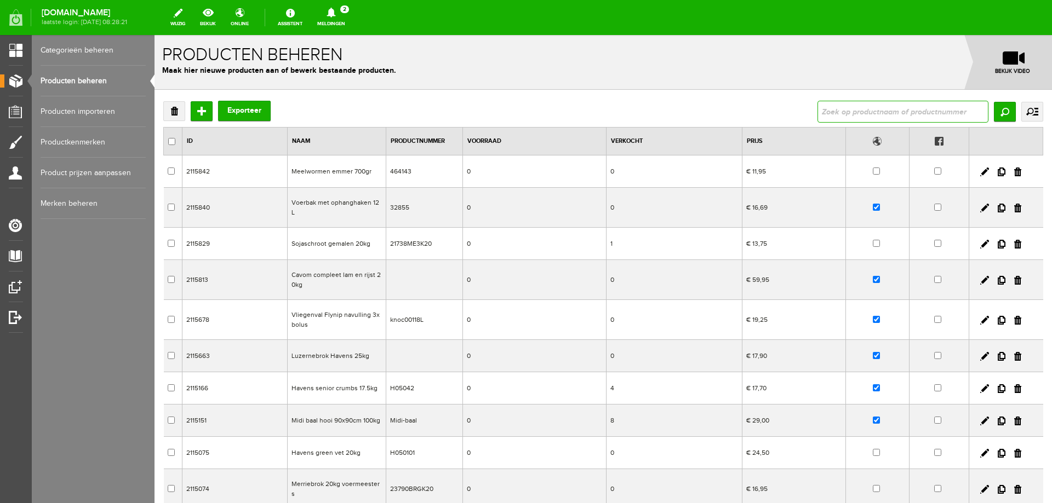
click at [909, 118] on input "text" at bounding box center [902, 112] width 171 height 22
type input "basisbrok"
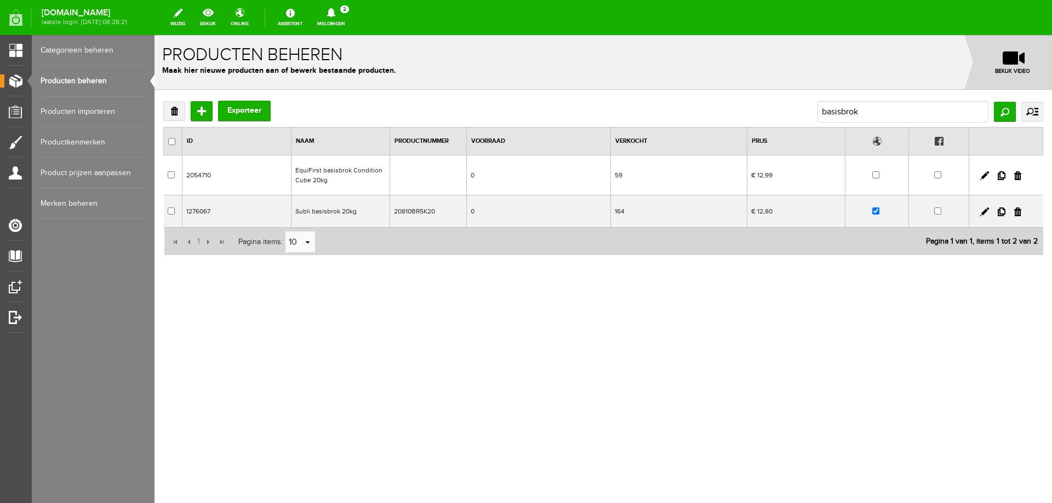
click at [330, 209] on td "Subli basisbrok 20kg" at bounding box center [340, 212] width 99 height 32
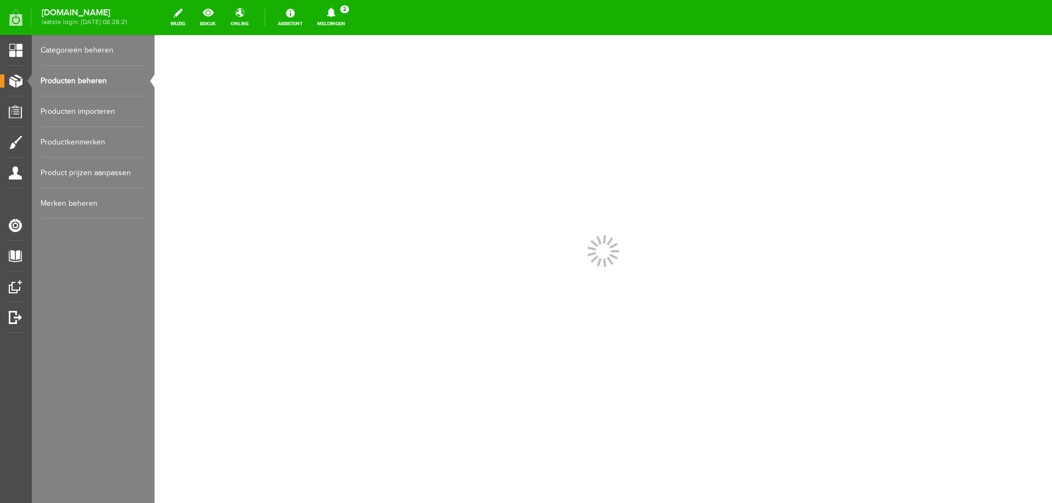
click at [330, 209] on div at bounding box center [602, 269] width 897 height 468
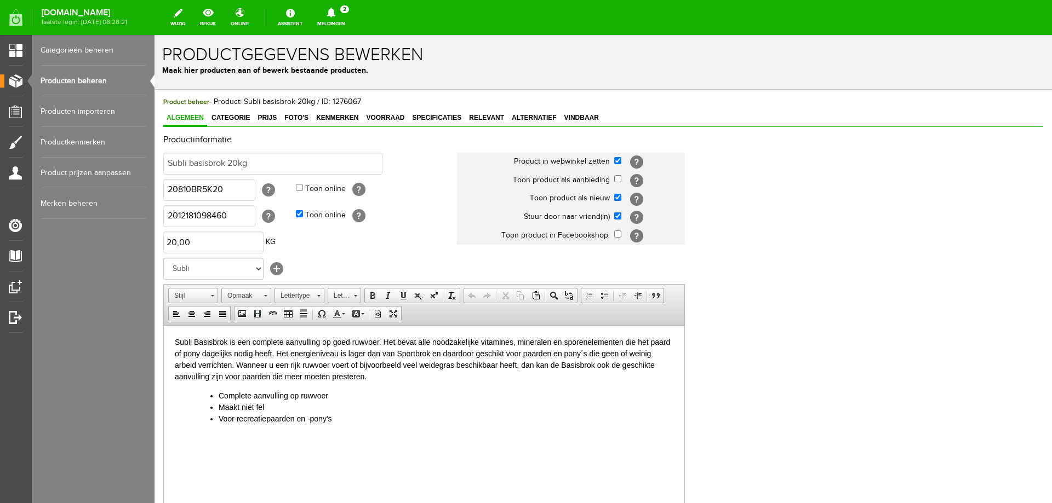
click at [769, 321] on div "Productinformatie Subli basisbrok 20kg Product in webwinkel zetten [?] Toon pro…" at bounding box center [603, 365] width 880 height 460
click at [243, 193] on input "20810BR5K20" at bounding box center [209, 190] width 92 height 22
click at [238, 191] on input "20810BR5K20" at bounding box center [209, 190] width 92 height 22
paste input "text"
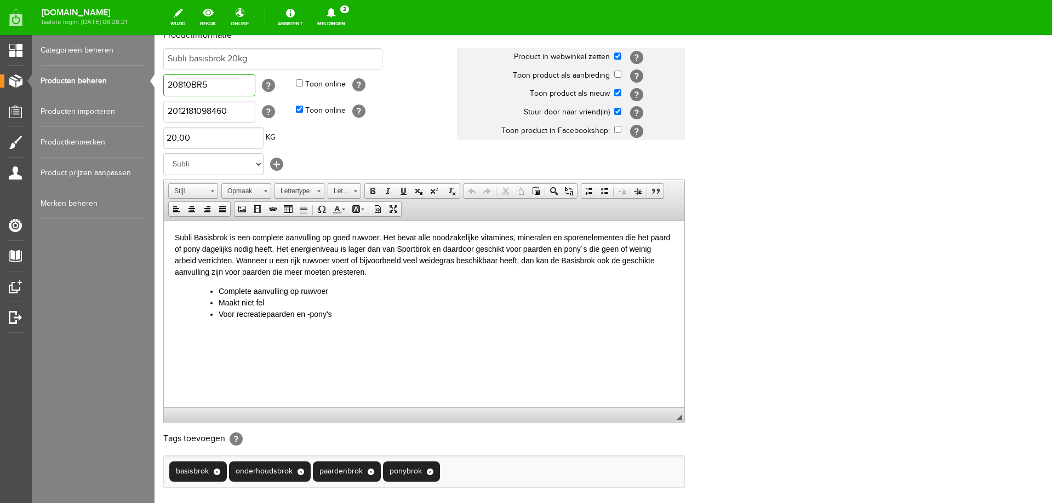
scroll to position [212, 0]
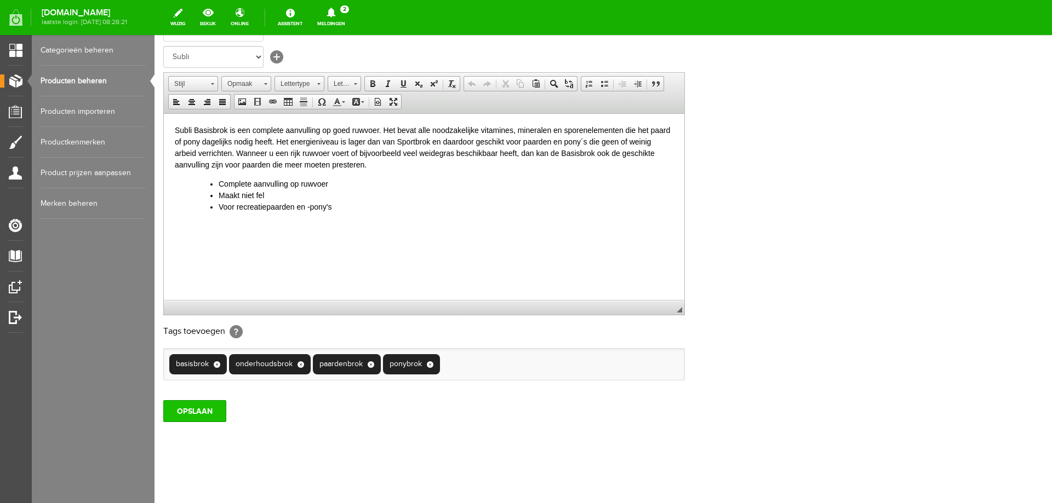
type input "20810BR5"
click at [210, 419] on input "OPSLAAN" at bounding box center [194, 411] width 63 height 22
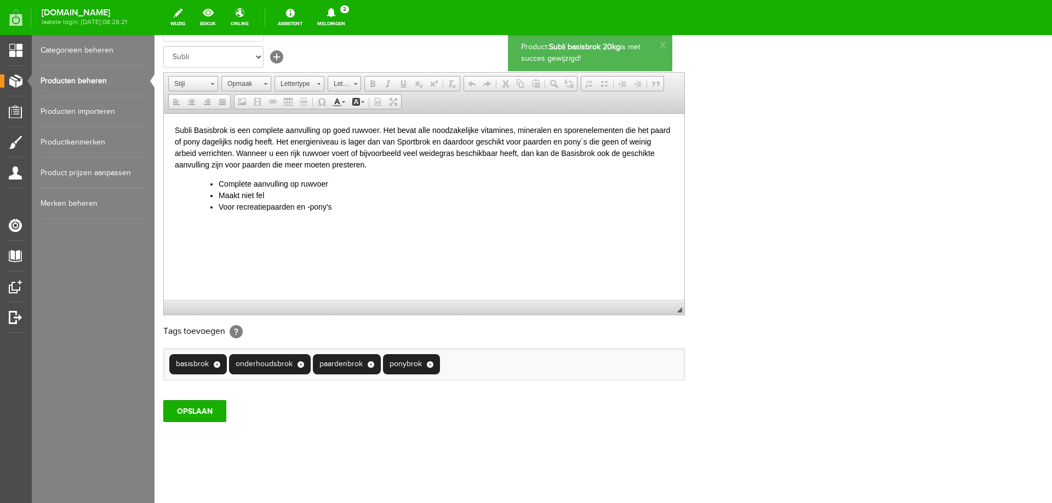
scroll to position [0, 0]
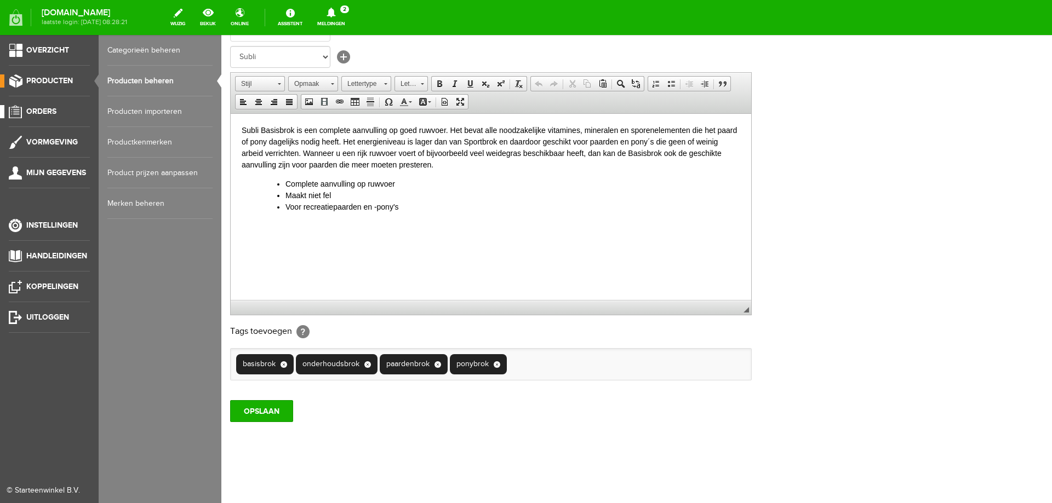
click at [47, 112] on span "Orders" at bounding box center [41, 111] width 30 height 9
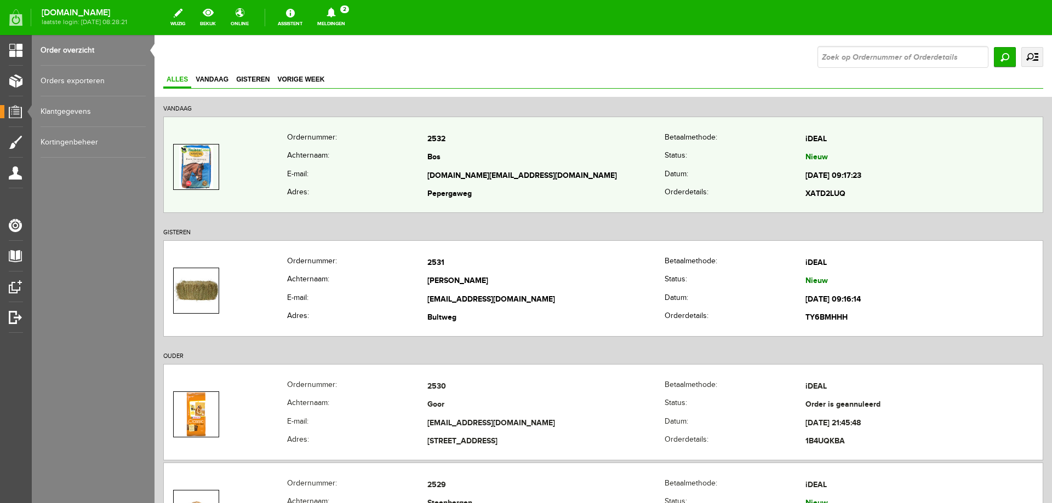
scroll to position [110, 0]
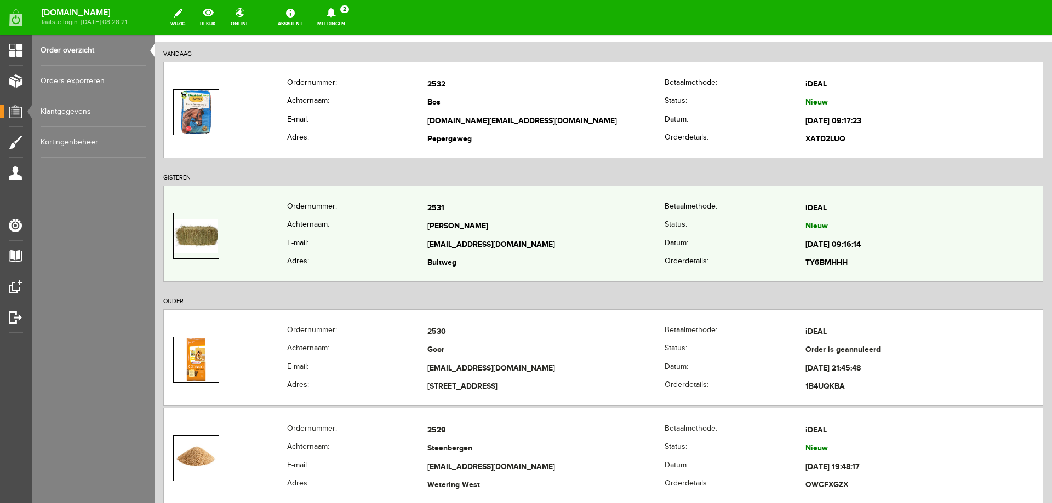
click at [533, 234] on td "[PERSON_NAME]" at bounding box center [545, 227] width 237 height 19
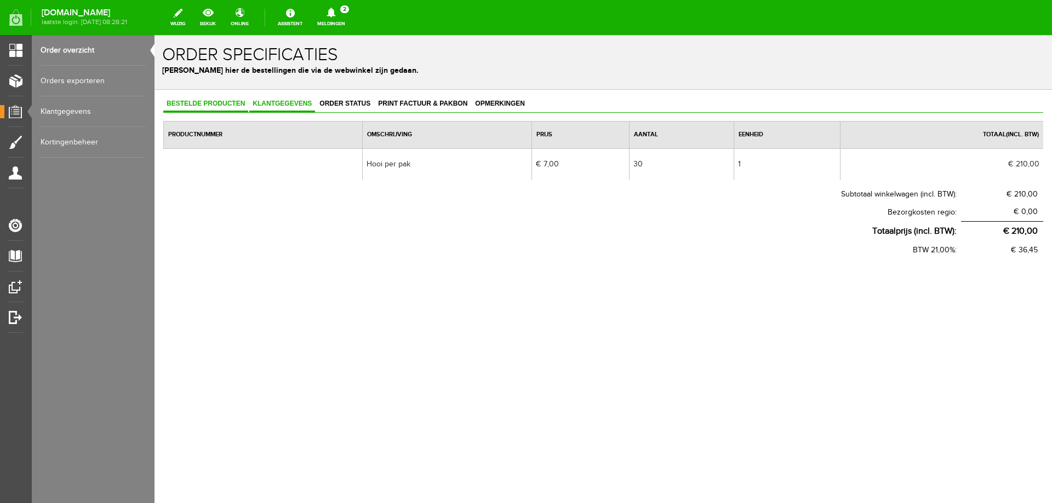
click at [276, 104] on span "Klantgegevens" at bounding box center [282, 104] width 66 height 8
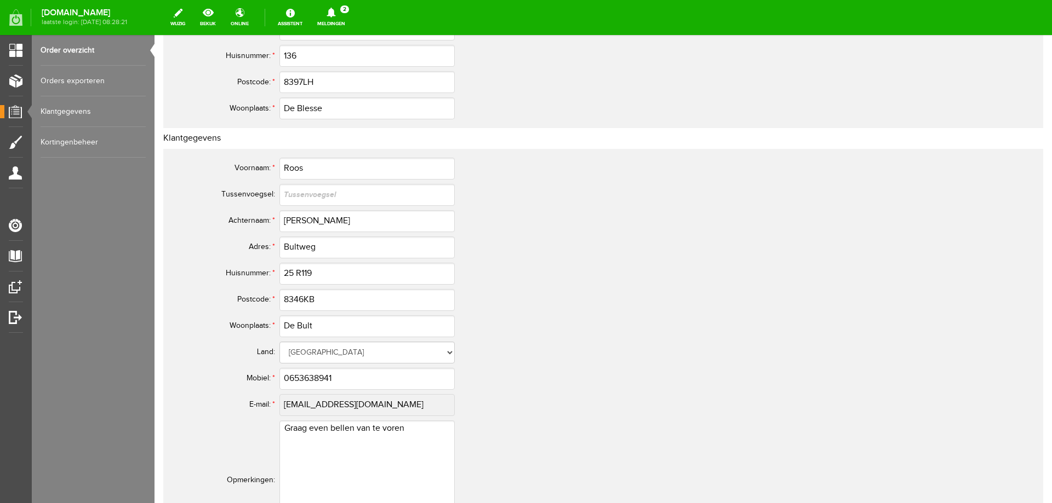
scroll to position [488, 0]
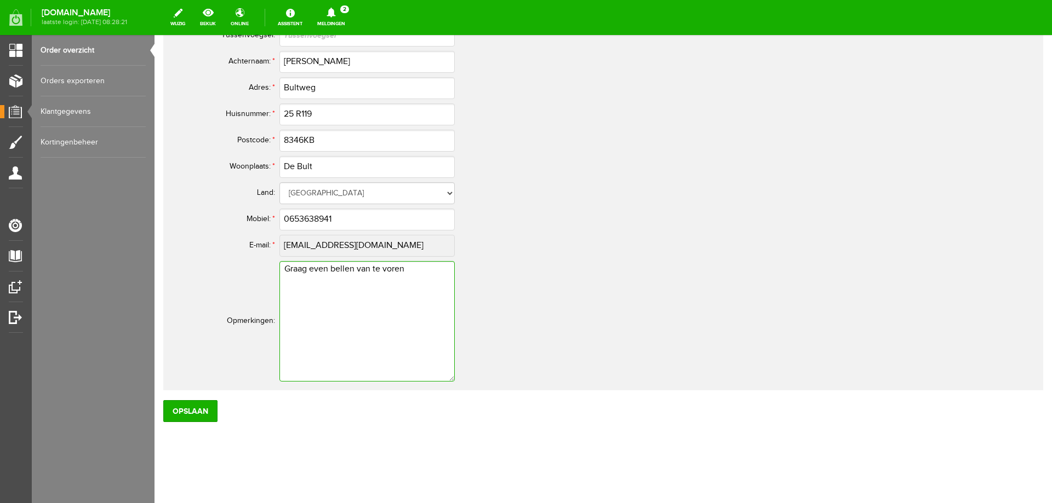
click at [332, 353] on textarea "Graag even bellen van te voren" at bounding box center [366, 321] width 175 height 121
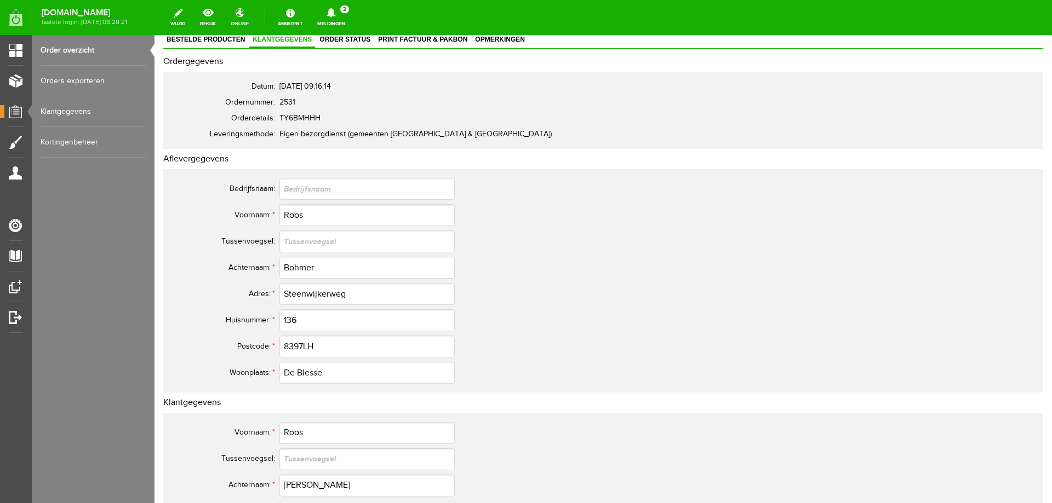
scroll to position [0, 0]
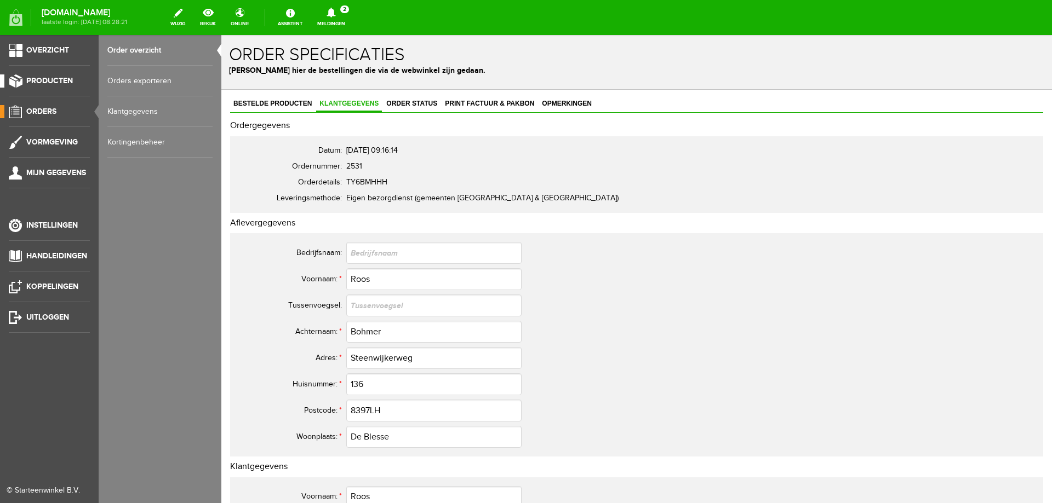
click at [50, 85] on link "Producten" at bounding box center [45, 81] width 90 height 13
